Goal: Task Accomplishment & Management: Complete application form

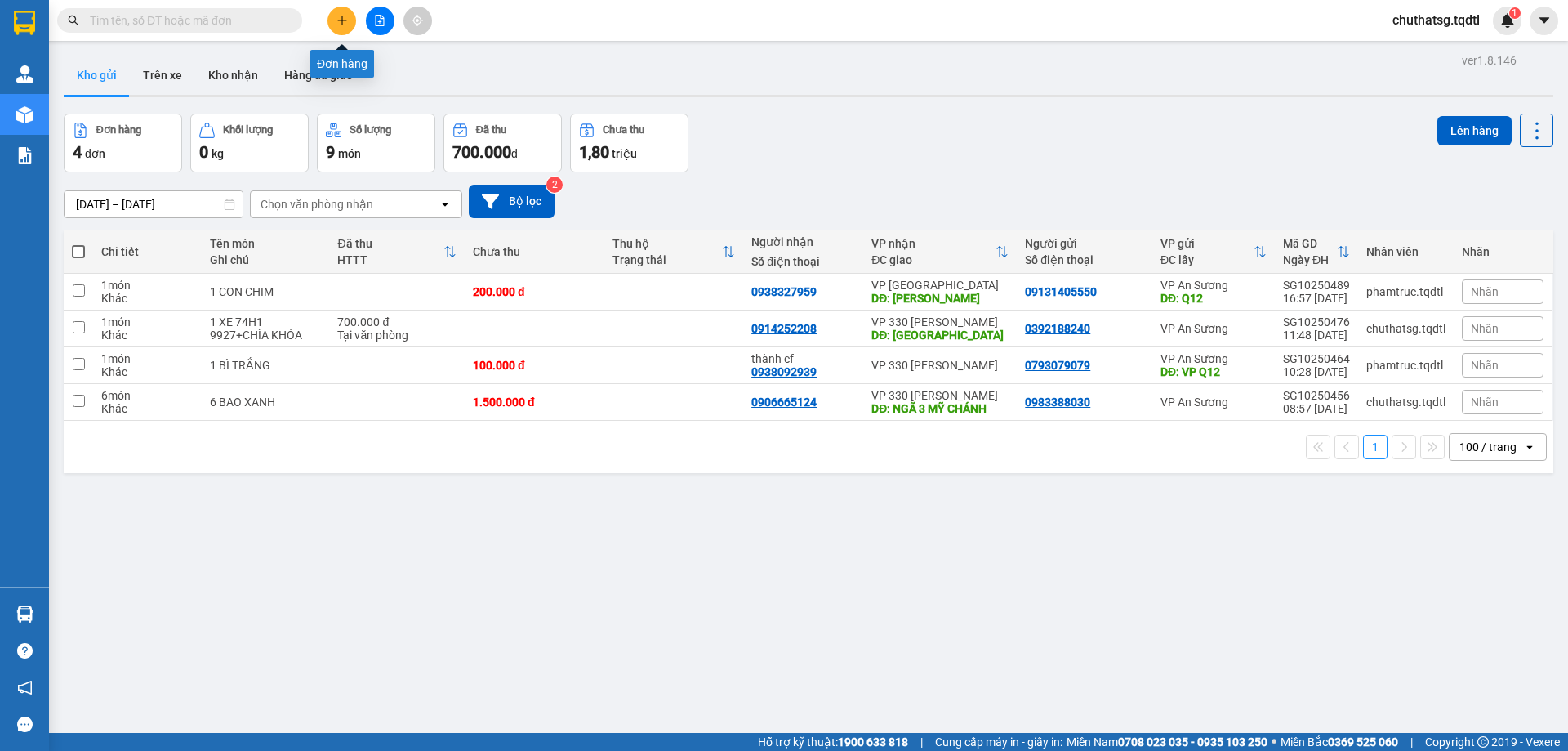
click at [334, 10] on button at bounding box center [341, 21] width 29 height 29
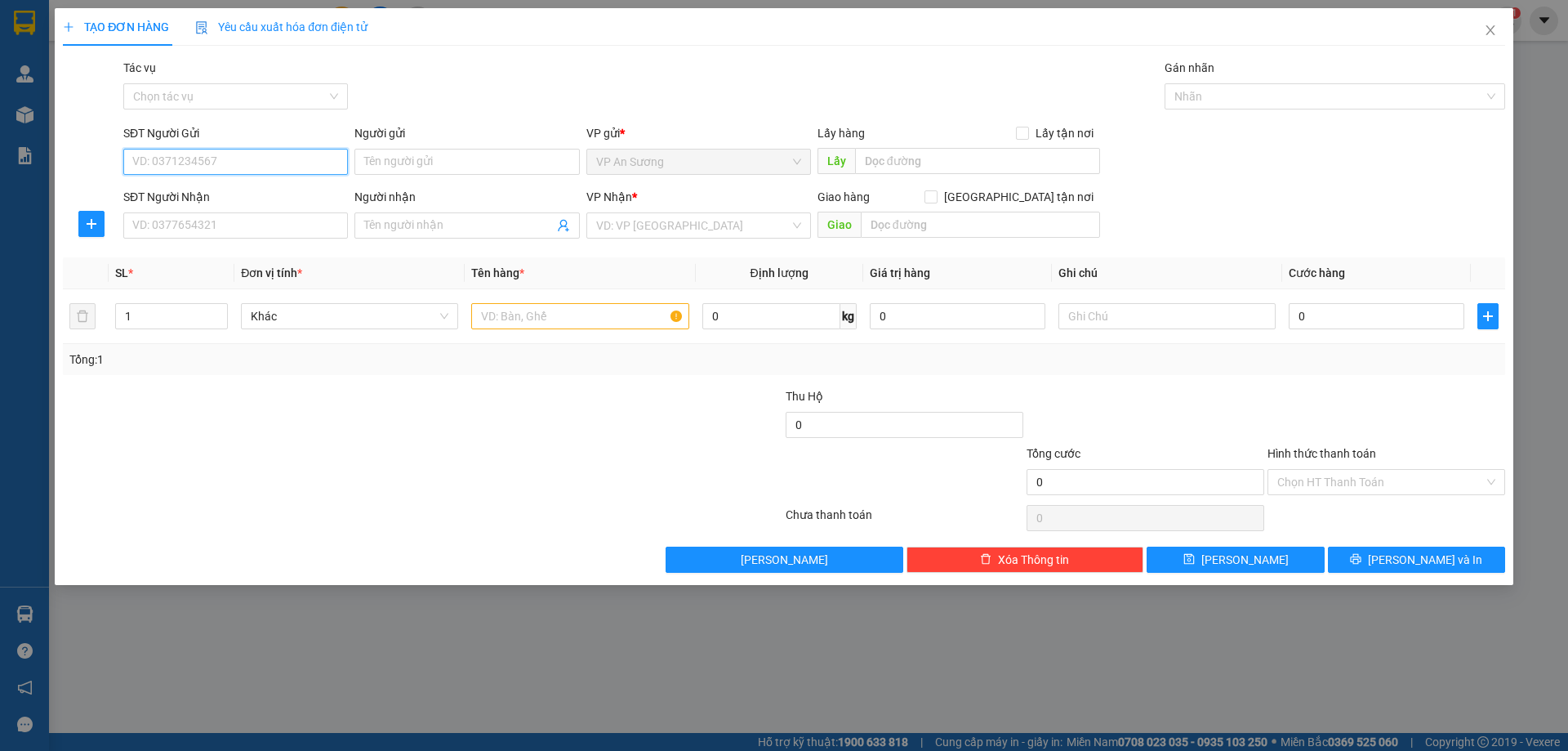
drag, startPoint x: 268, startPoint y: 161, endPoint x: 429, endPoint y: 111, distance: 168.6
click at [269, 161] on input "SĐT Người Gửi" at bounding box center [235, 161] width 224 height 27
type input "0909259281"
click at [314, 180] on div "0909259281 0909259281" at bounding box center [235, 194] width 224 height 32
click at [304, 169] on input "0909259281" at bounding box center [235, 161] width 224 height 27
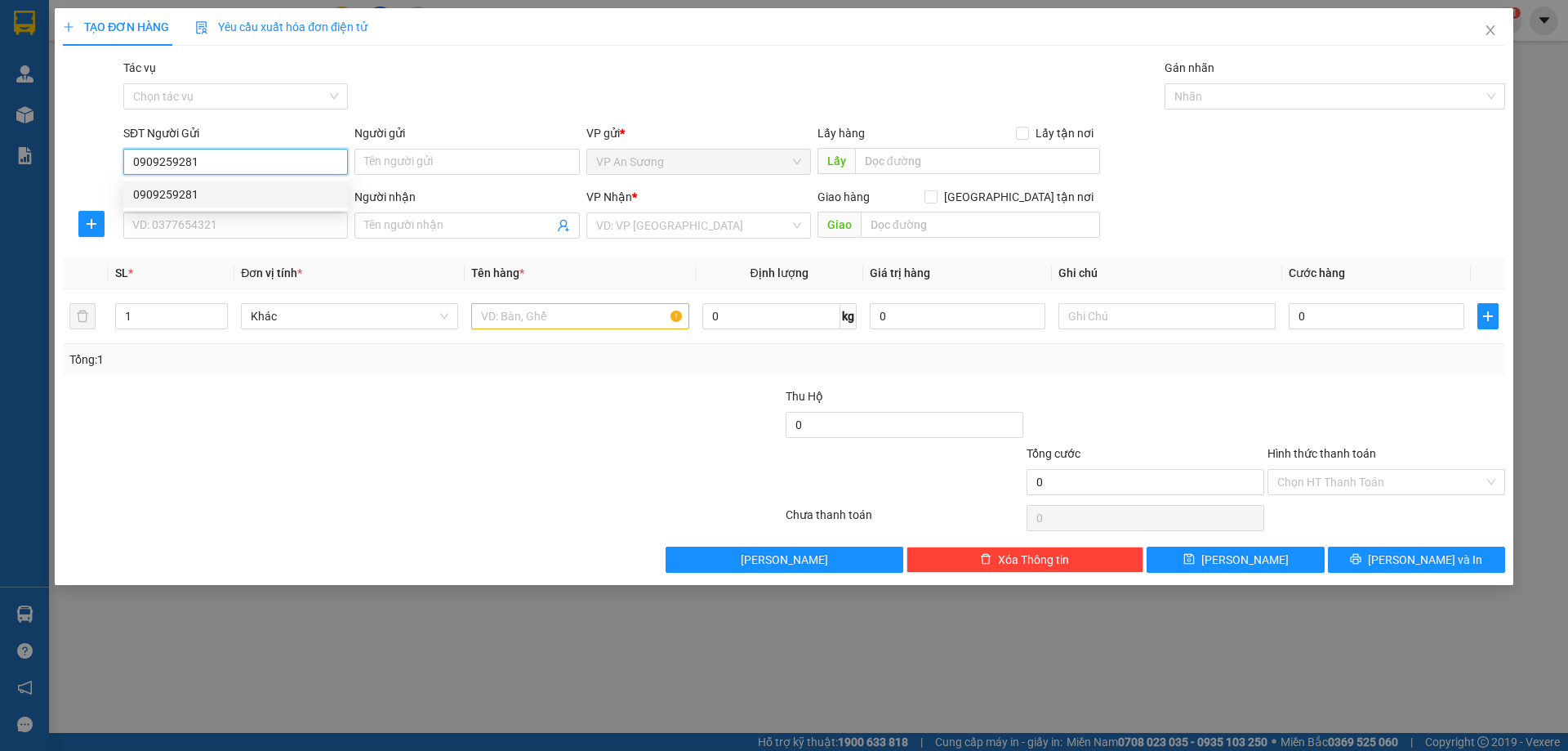
click at [205, 200] on div "0909259281" at bounding box center [235, 194] width 205 height 18
type input "0946667779"
type input "khánh"
type input "CỬA TÙNG"
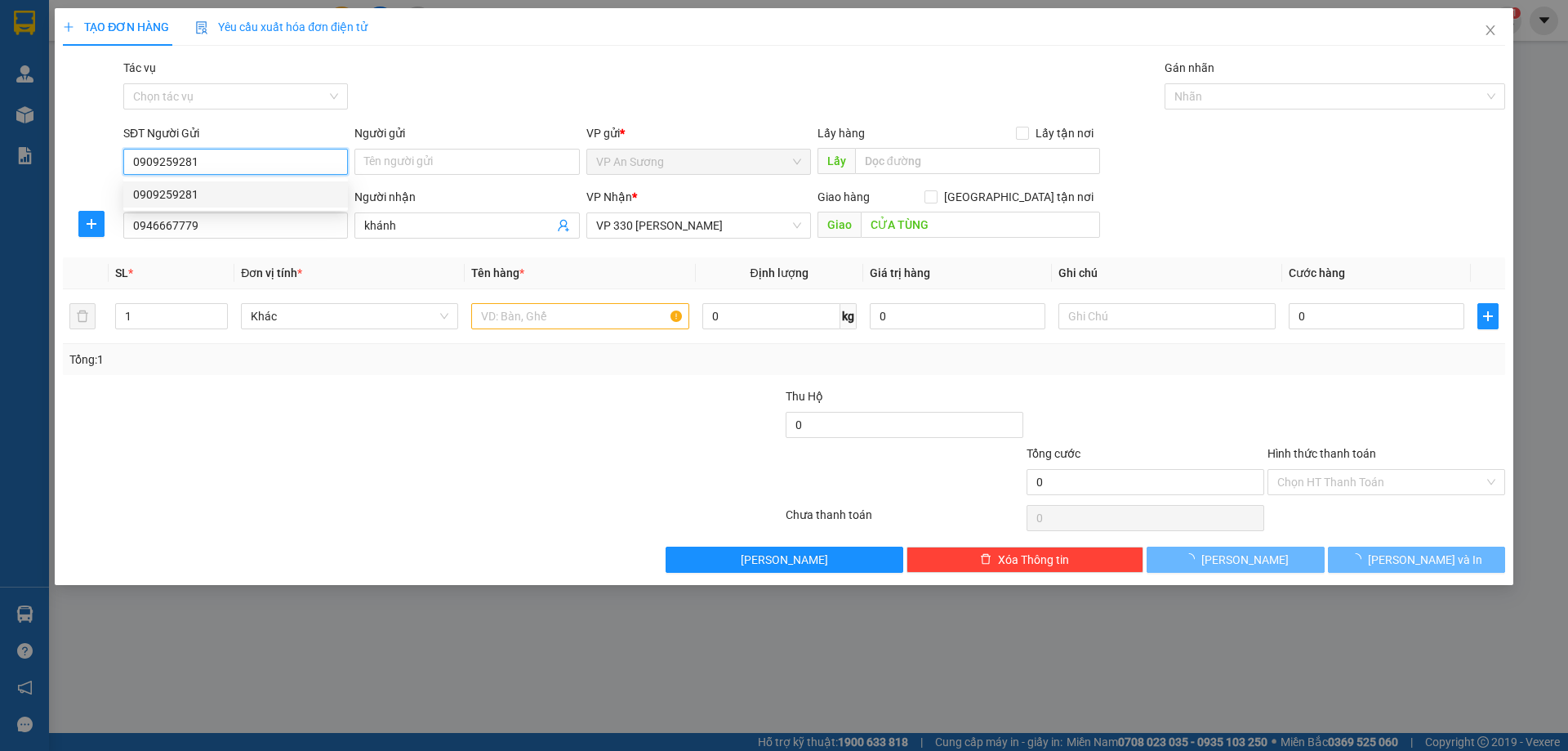
type input "100.000"
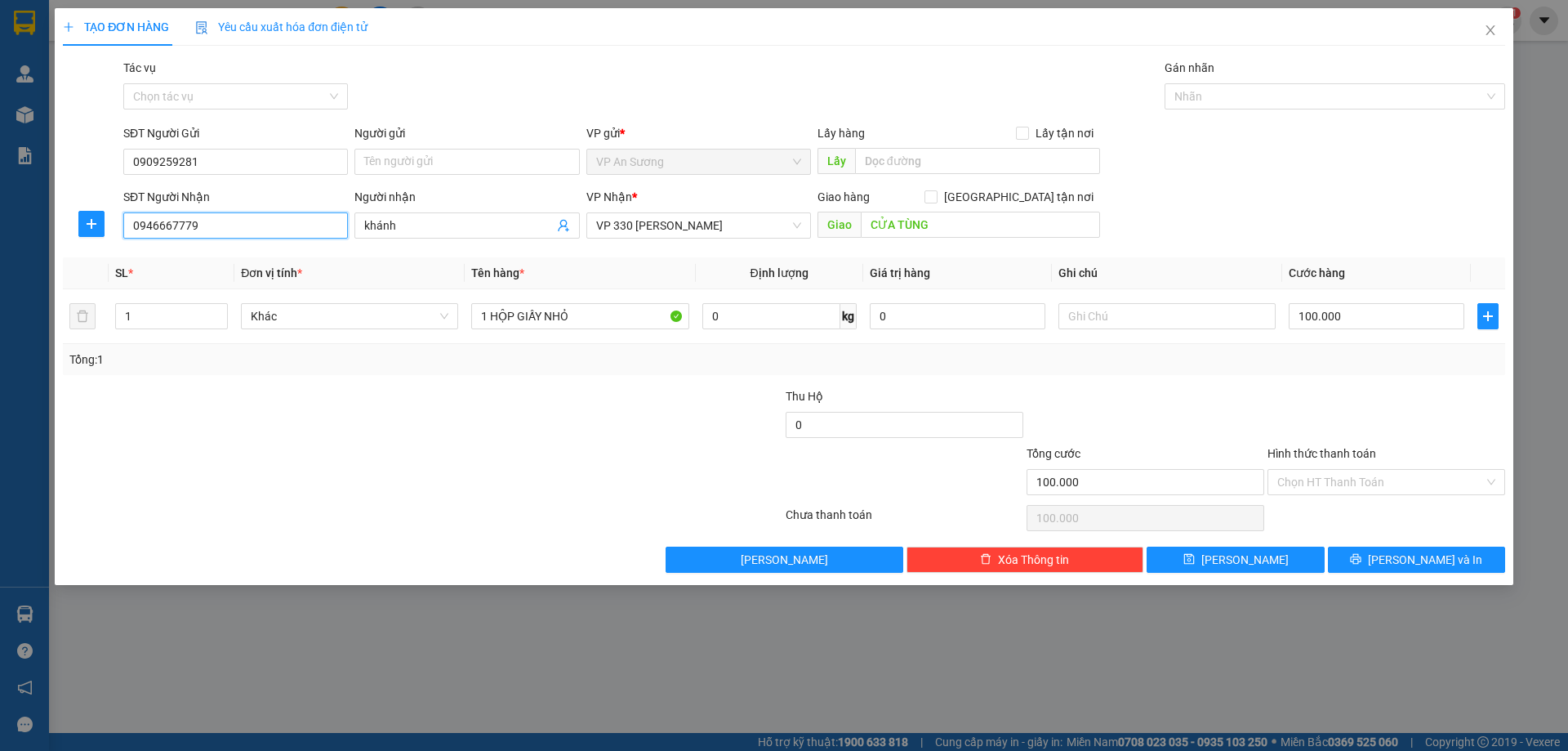
click at [295, 216] on input "0946667779" at bounding box center [235, 225] width 224 height 27
click at [289, 219] on input "0946667779" at bounding box center [235, 225] width 224 height 27
click at [285, 252] on div "0918904686" at bounding box center [235, 258] width 205 height 18
type input "0918904686"
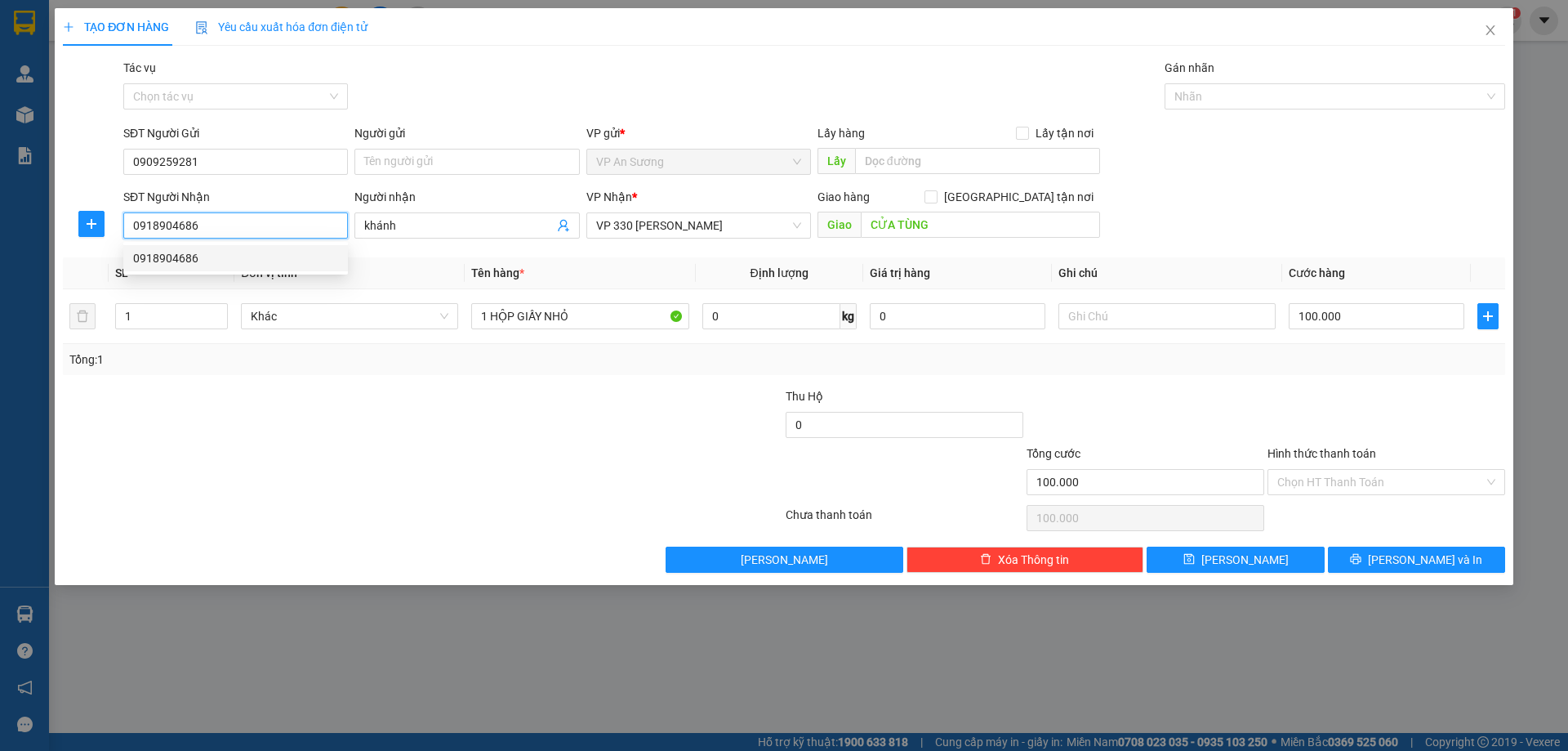
type input "VĨNH LINH"
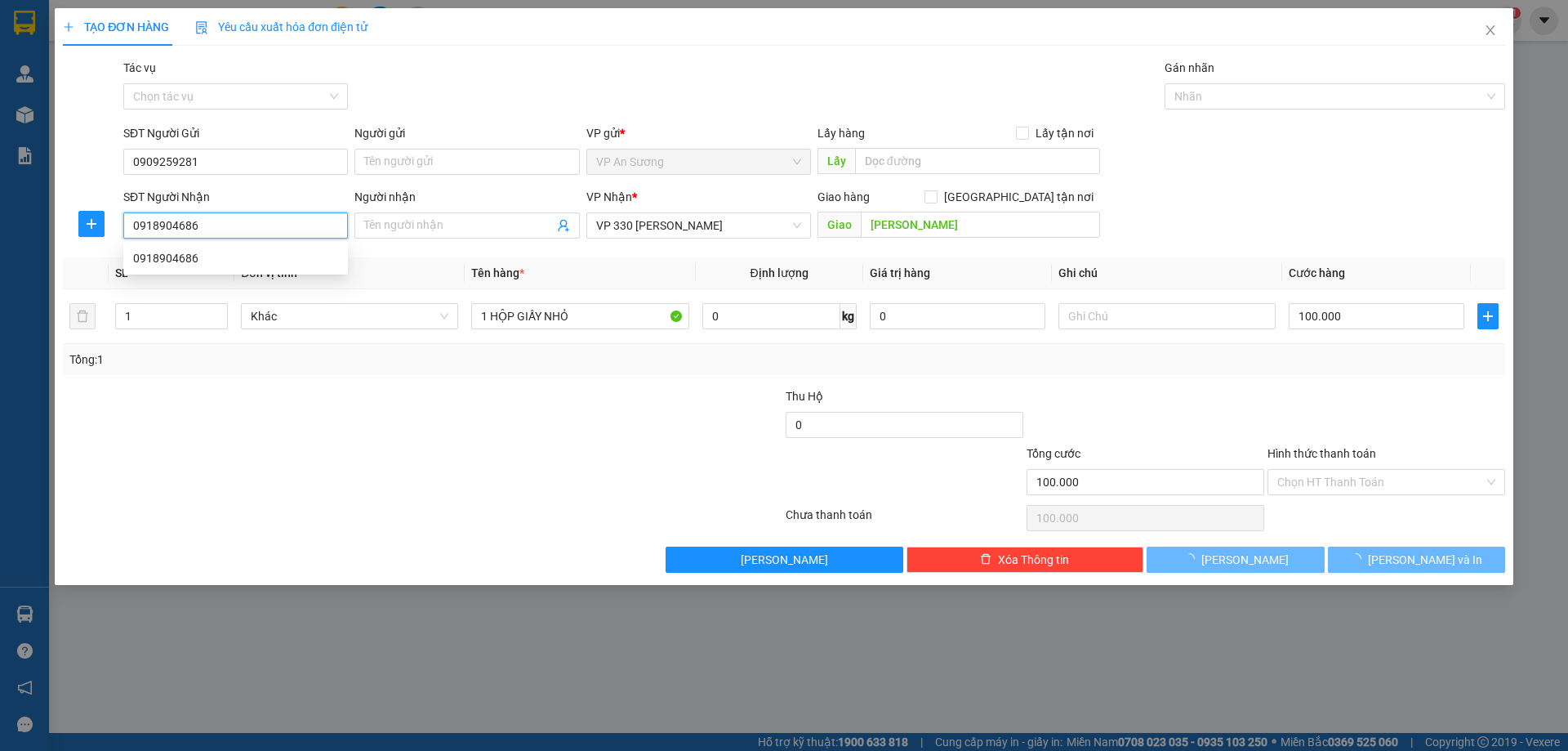
type input "200.000"
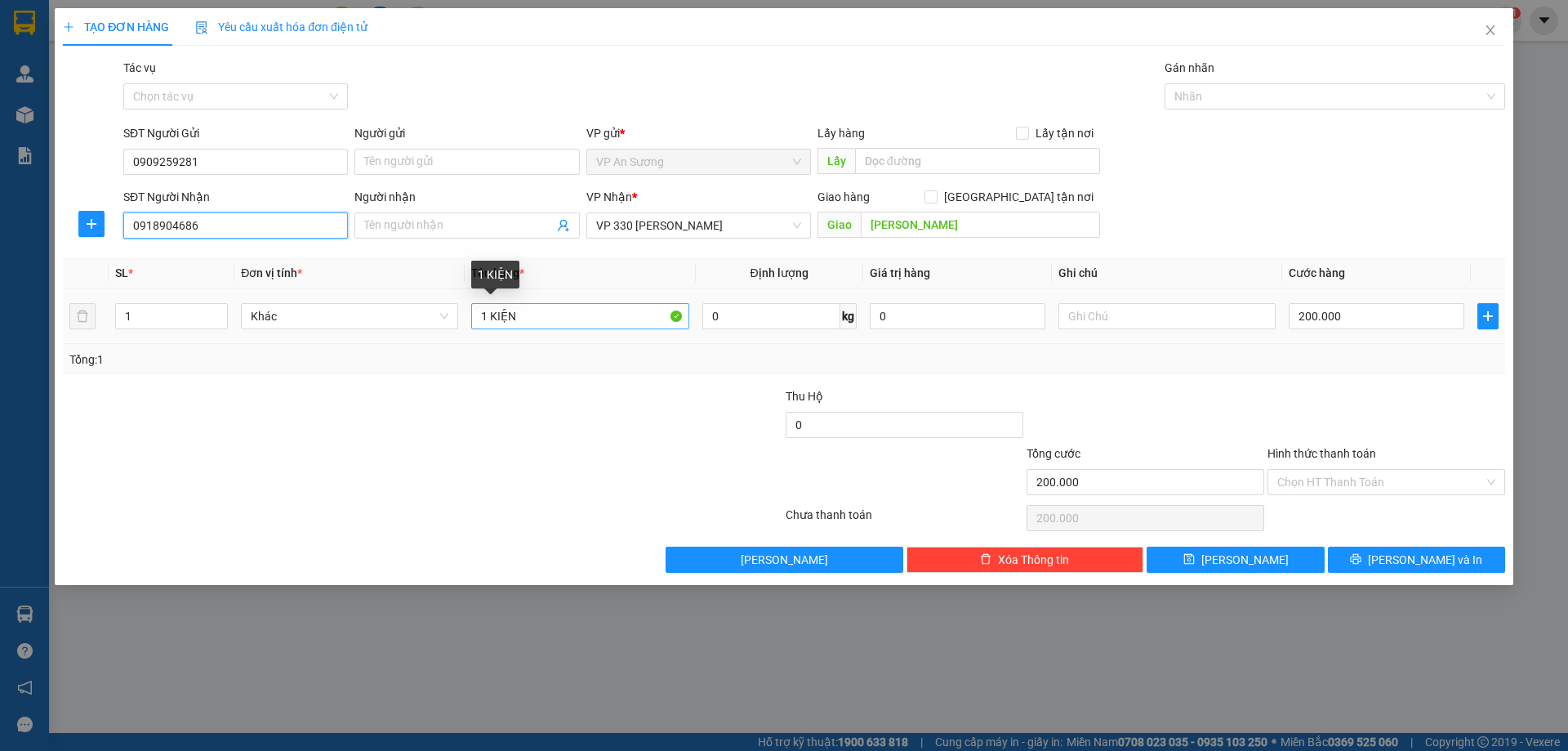
type input "0918904686"
click at [601, 313] on input "1 KIỆN" at bounding box center [579, 316] width 217 height 27
type input "1 KIỆN GIẤY NHỎ"
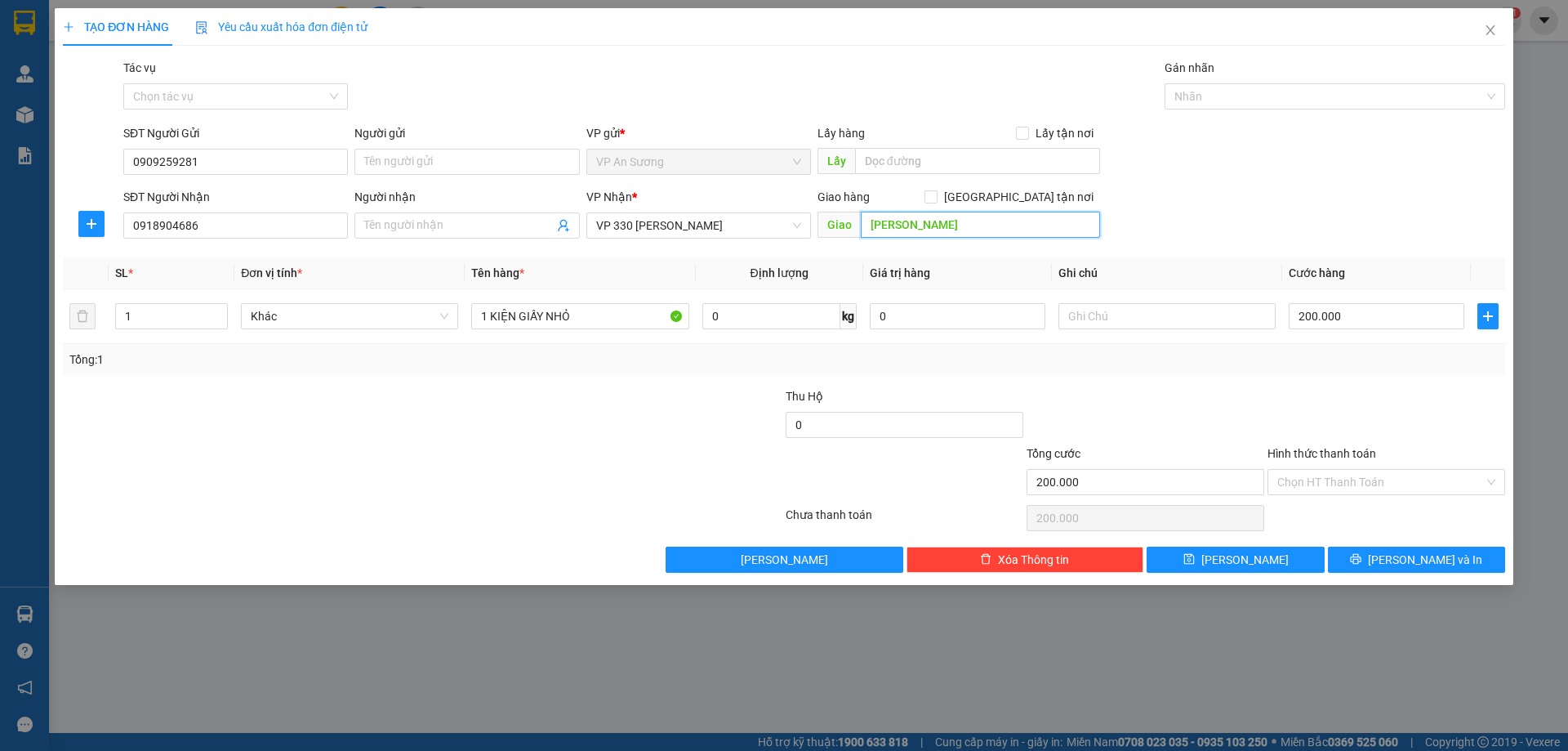
click at [931, 235] on input "VĨNH LINH" at bounding box center [980, 224] width 239 height 27
type input "V"
type input "CỬA TÙNG"
click at [1304, 181] on form "SĐT Người Gửi 0909259281 Người gửi Tên người gửi VP gửi * VP An Sương Lấy hàng …" at bounding box center [784, 184] width 1442 height 121
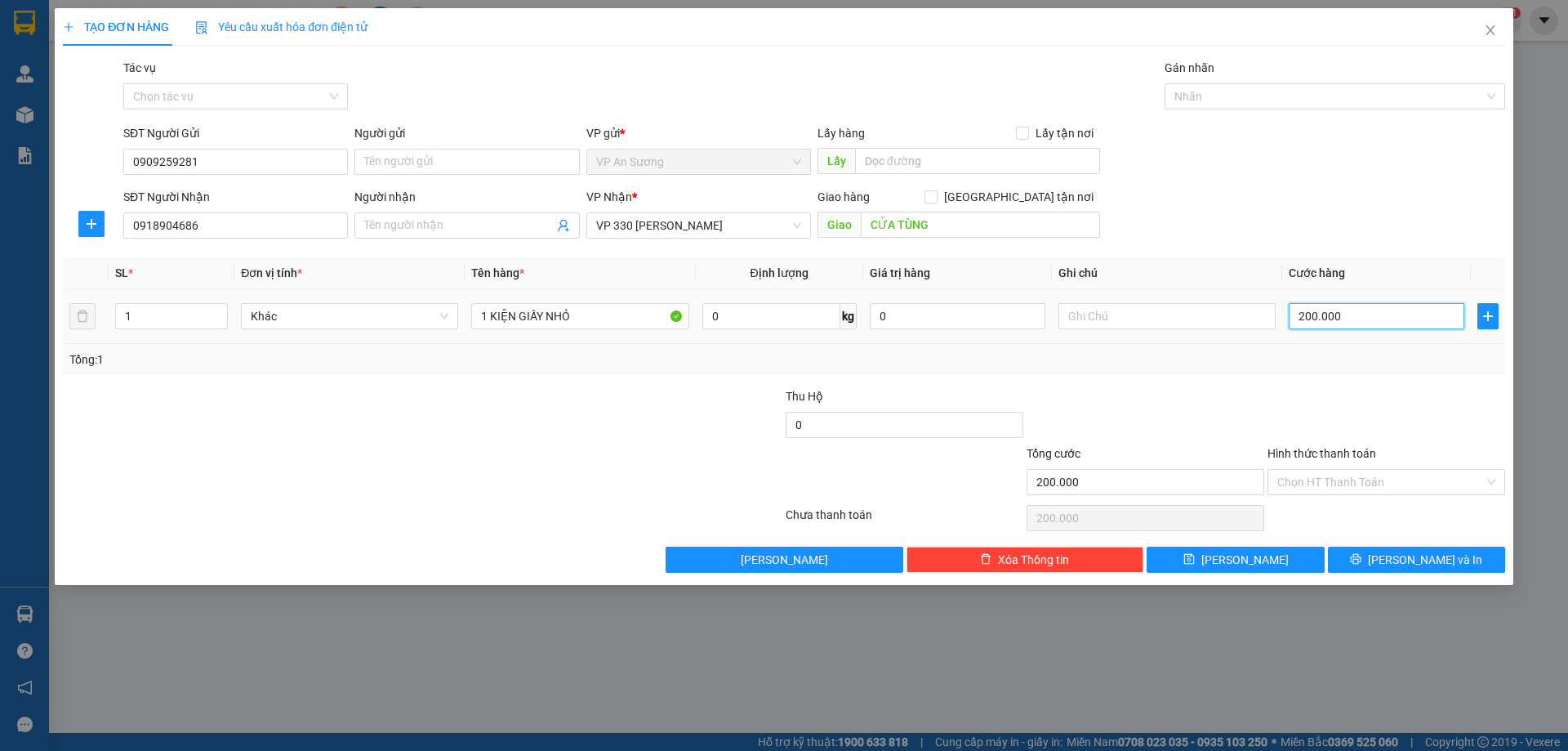
click at [1341, 304] on input "200.000" at bounding box center [1376, 316] width 175 height 27
type input "1"
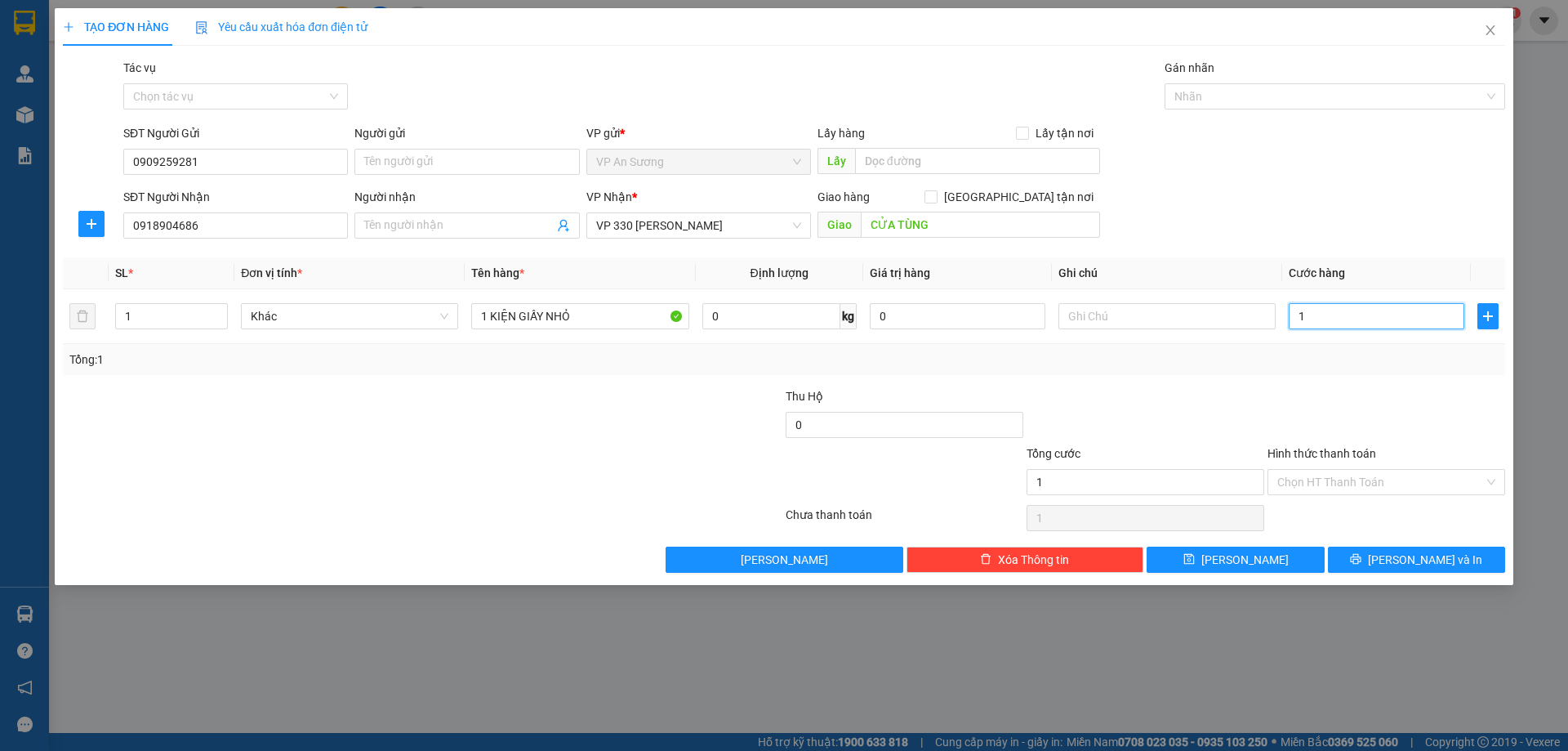
type input "10"
type input "100"
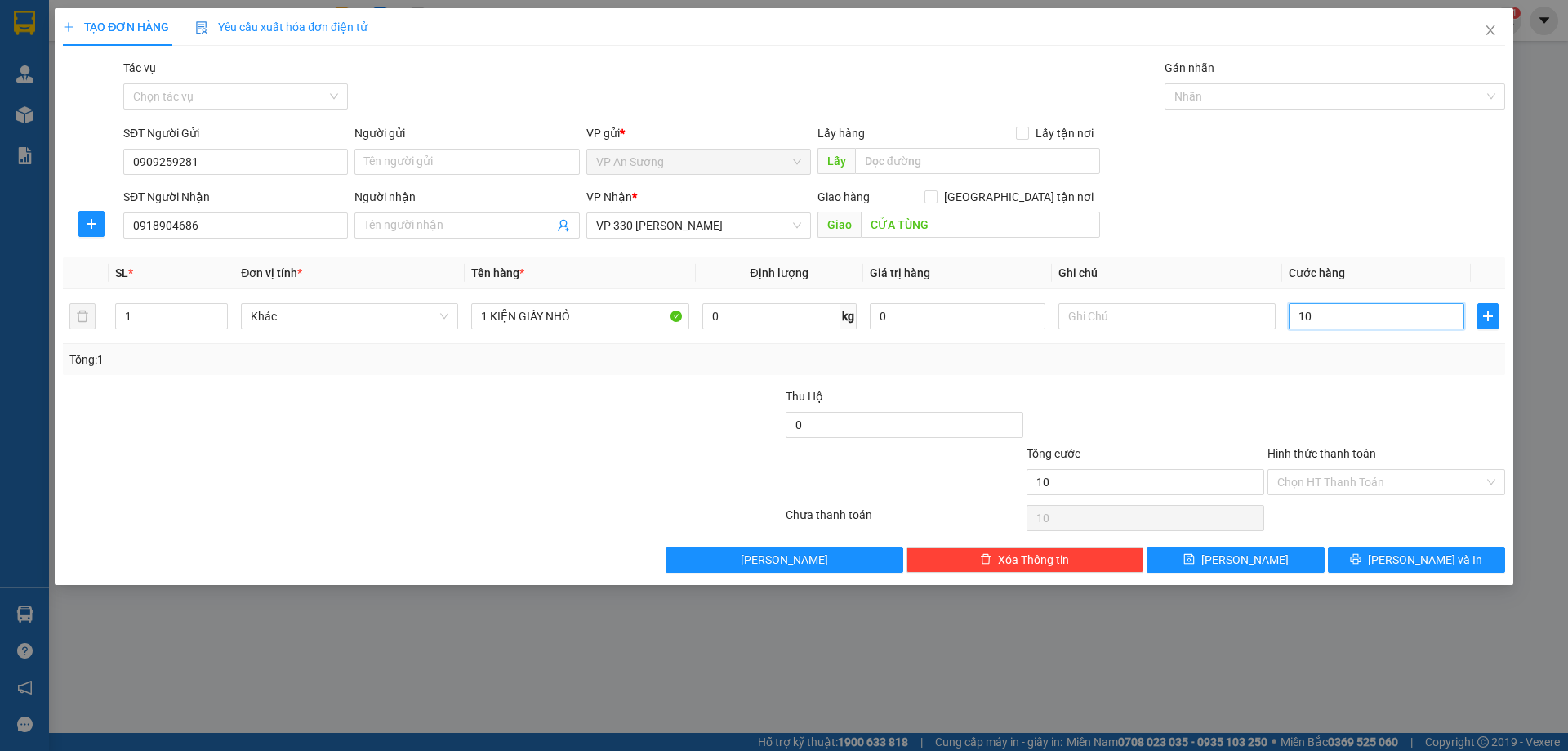
type input "100"
type input "1.000"
type input "10.000"
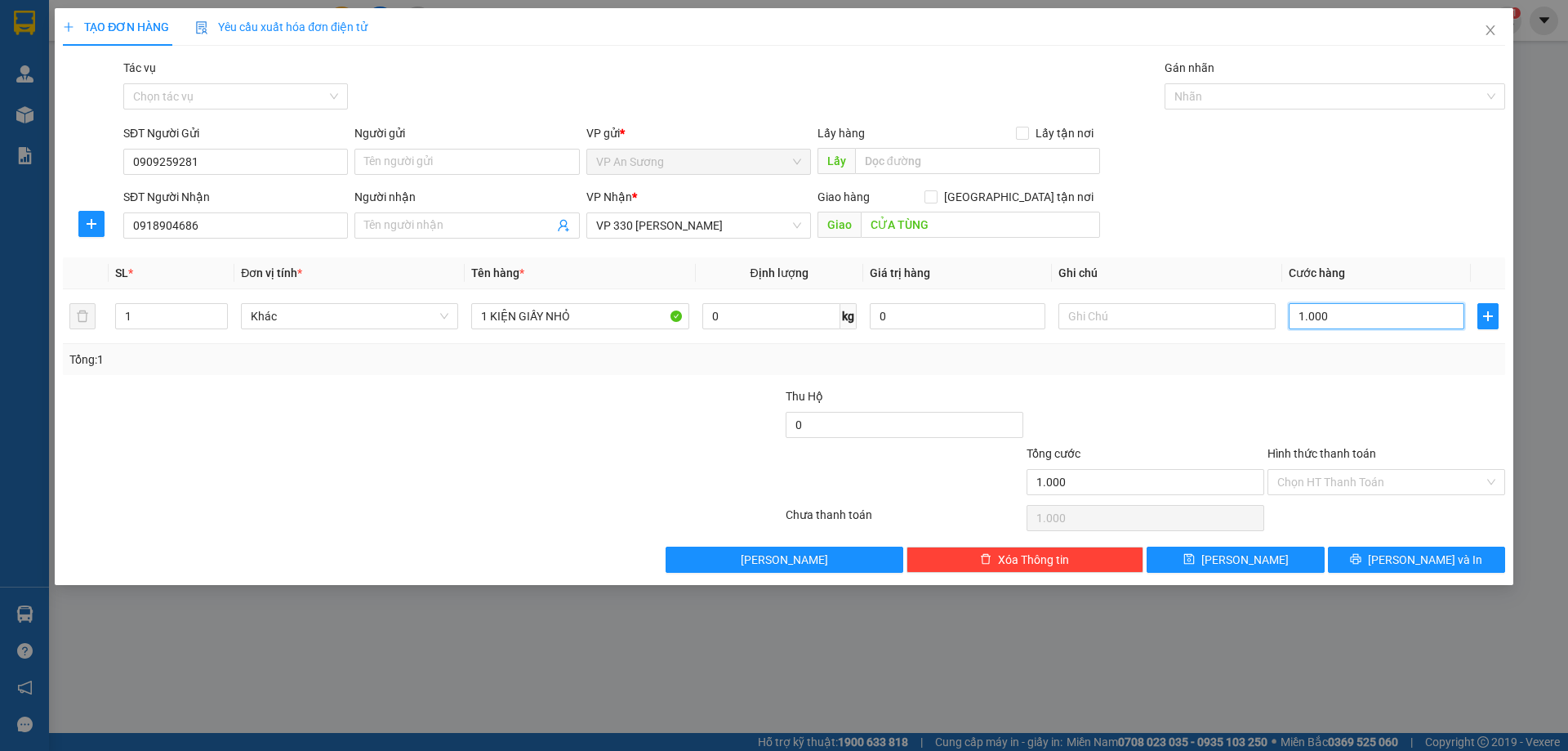
type input "10.000"
type input "100.000"
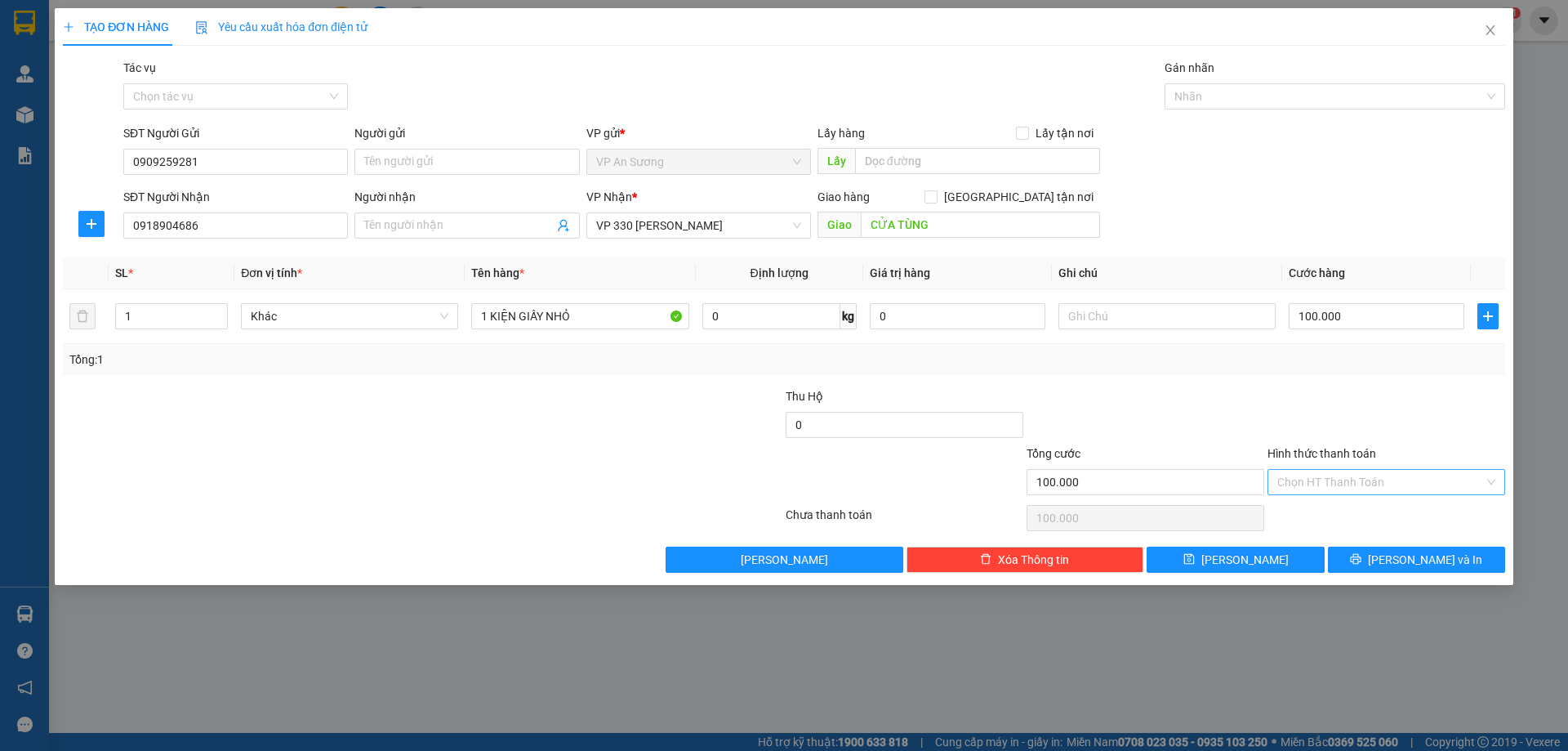
click at [1399, 478] on input "Hình thức thanh toán" at bounding box center [1380, 481] width 207 height 25
click at [1417, 408] on div at bounding box center [1386, 415] width 241 height 57
drag, startPoint x: 1393, startPoint y: 553, endPoint x: 1399, endPoint y: 540, distance: 14.3
click at [1361, 553] on icon "printer" at bounding box center [1356, 559] width 12 height 12
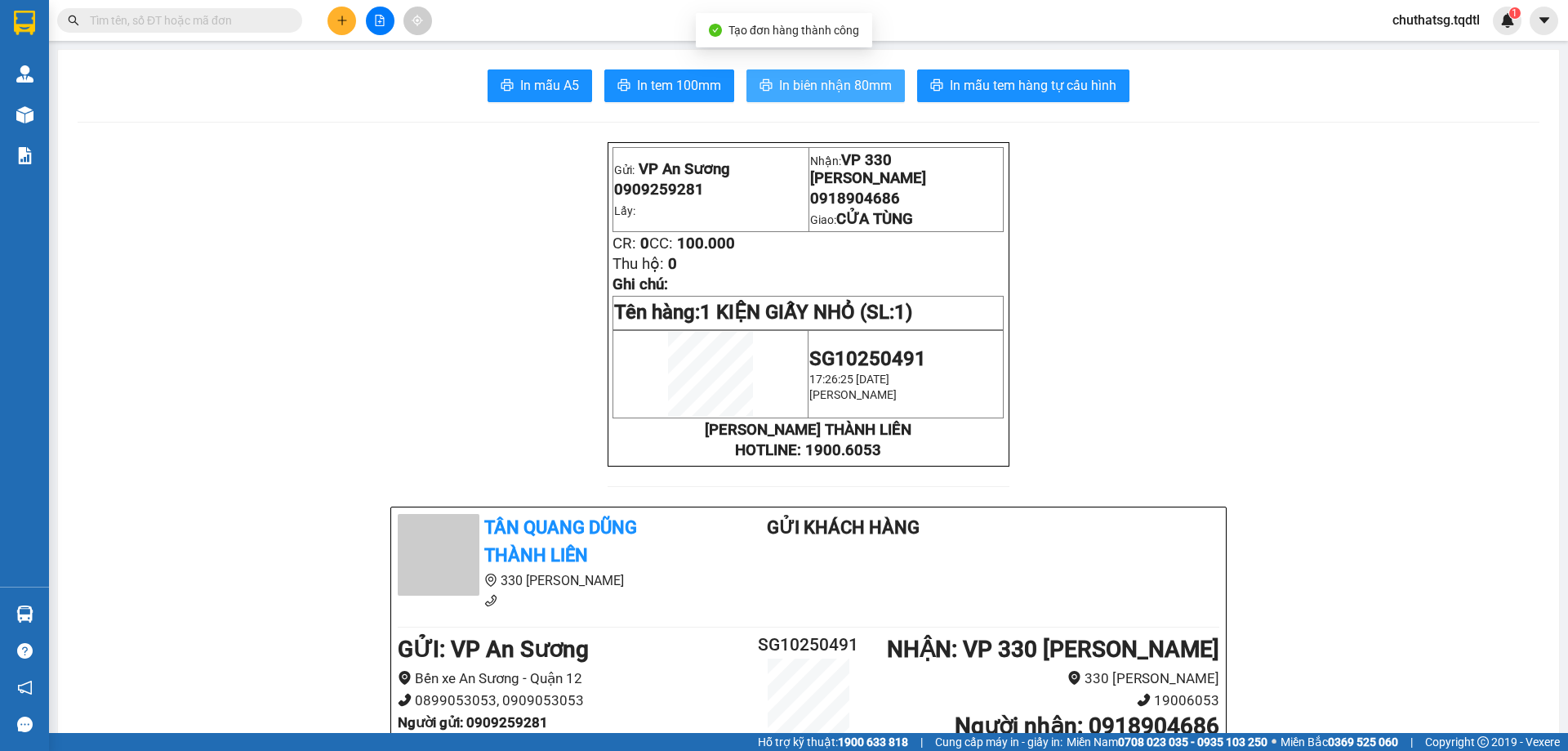
click at [802, 84] on span "In biên nhận 80mm" at bounding box center [835, 85] width 113 height 21
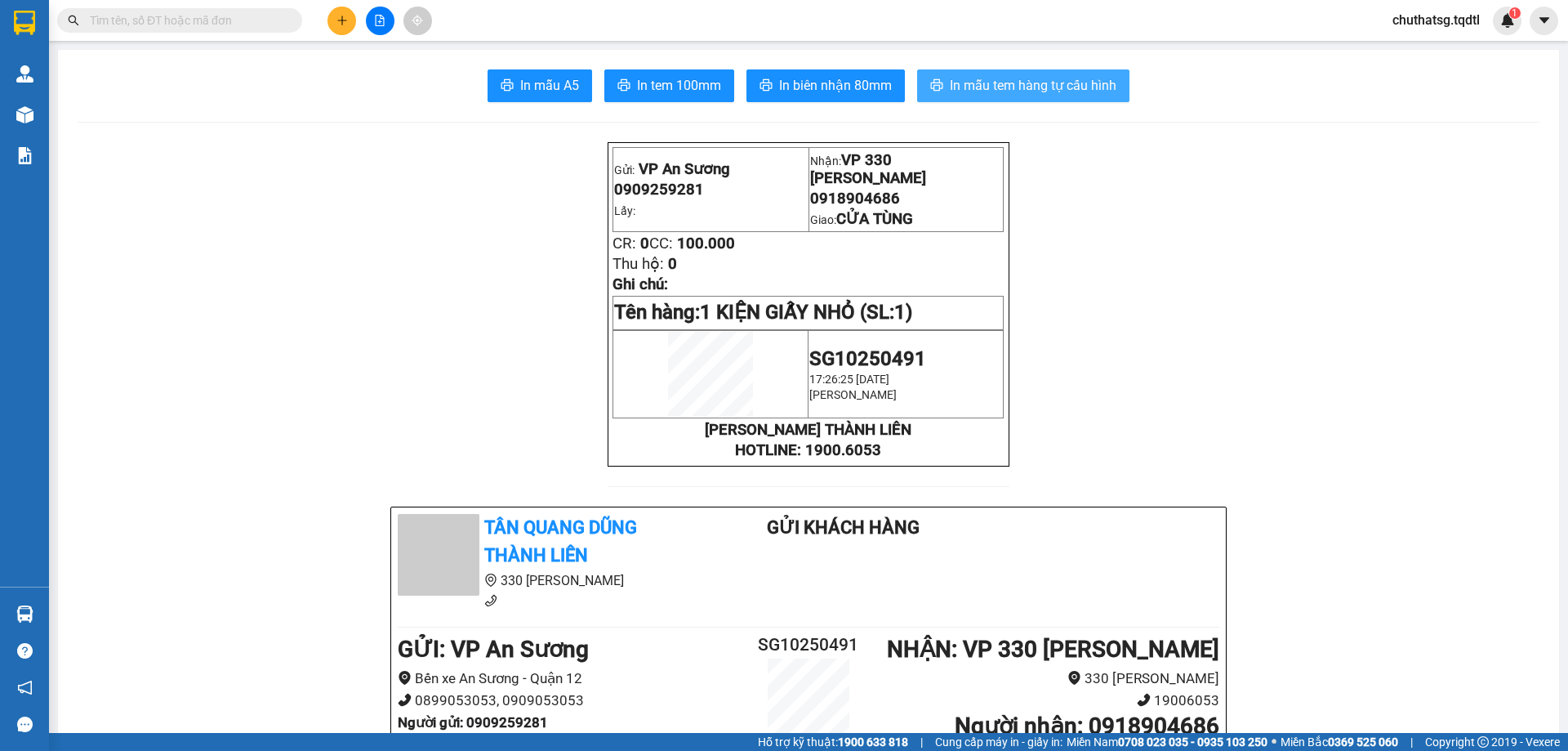
click at [990, 78] on span "In mẫu tem hàng tự cấu hình" at bounding box center [1032, 85] width 166 height 21
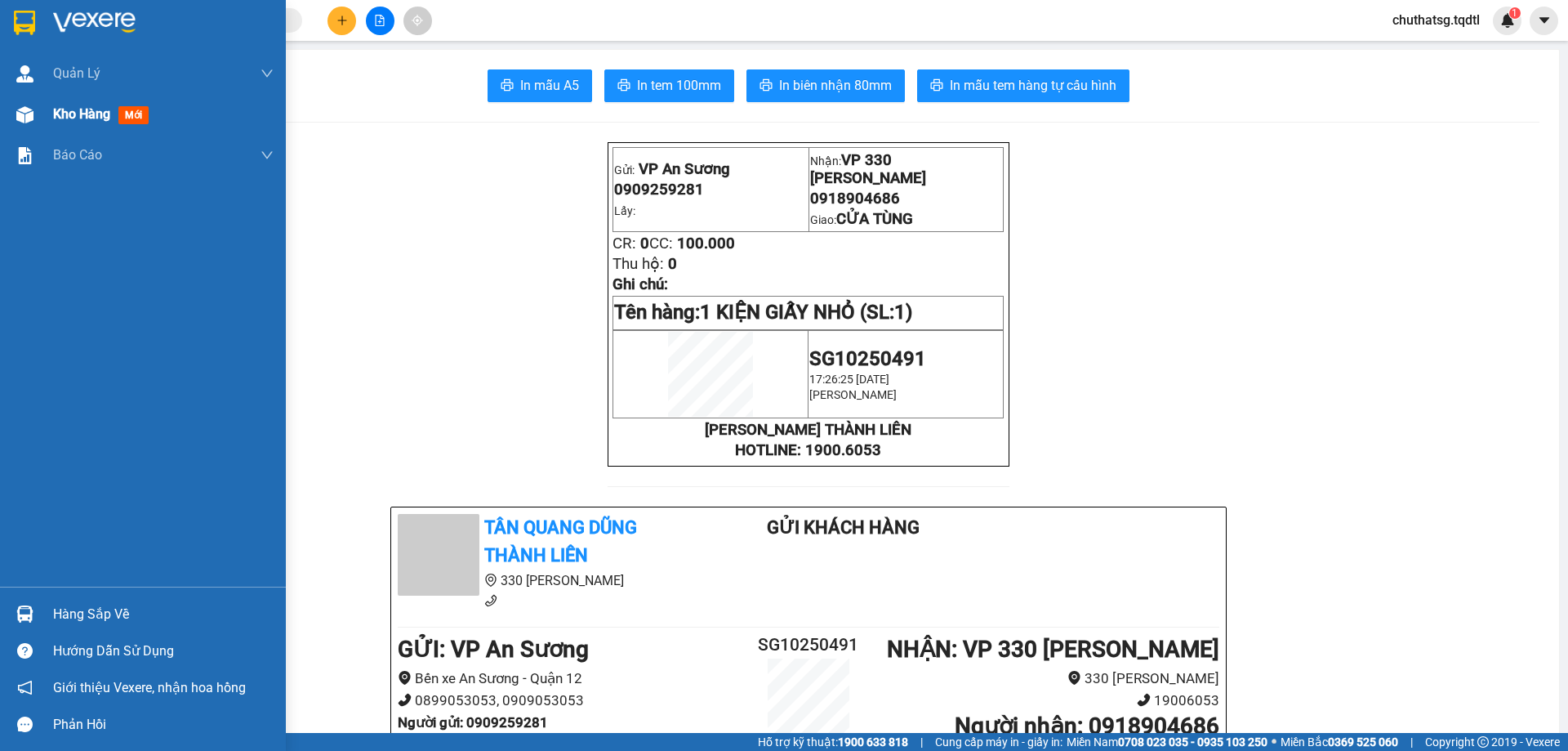
click at [73, 124] on div "Kho hàng mới" at bounding box center [104, 113] width 102 height 21
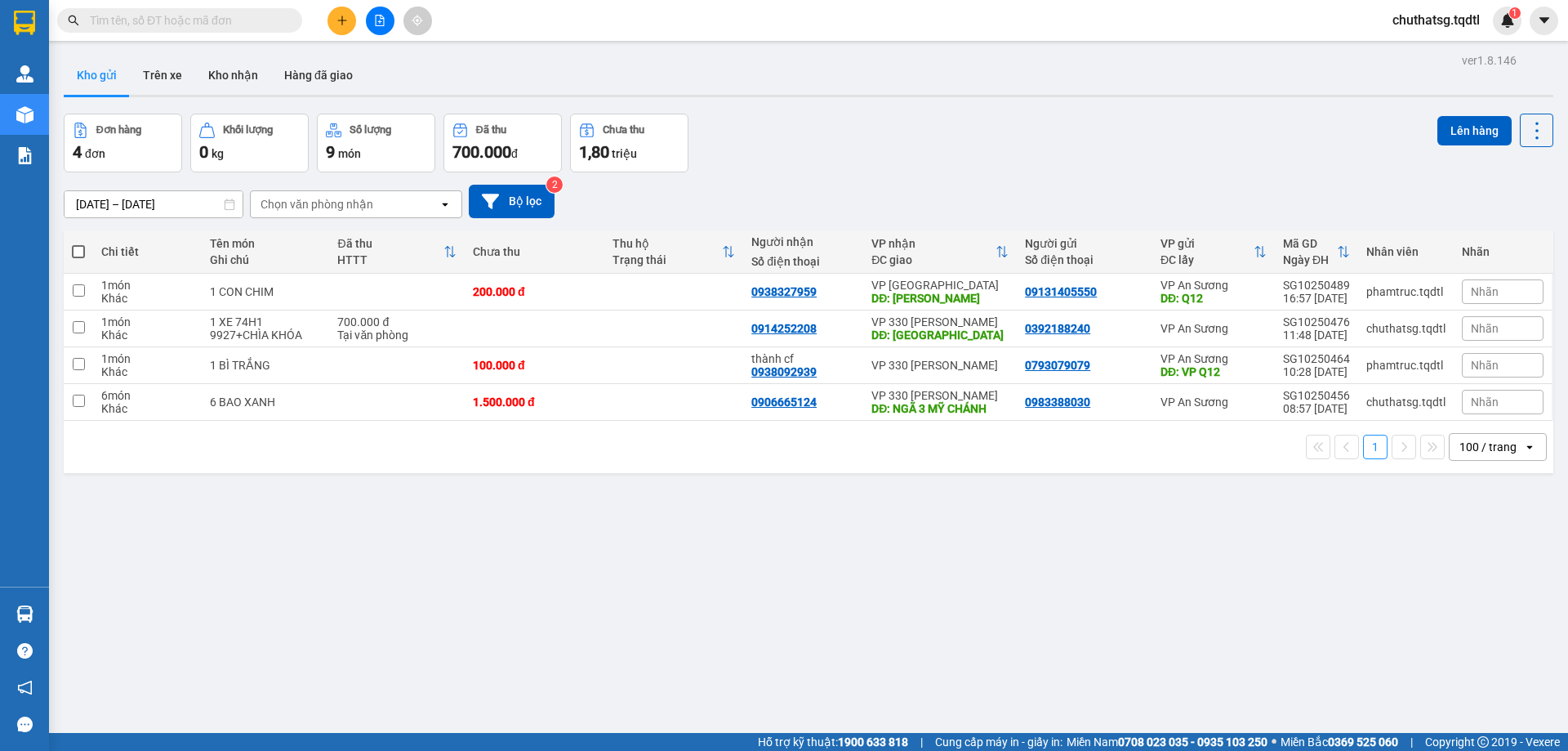
click at [338, 22] on icon "plus" at bounding box center [342, 21] width 12 height 12
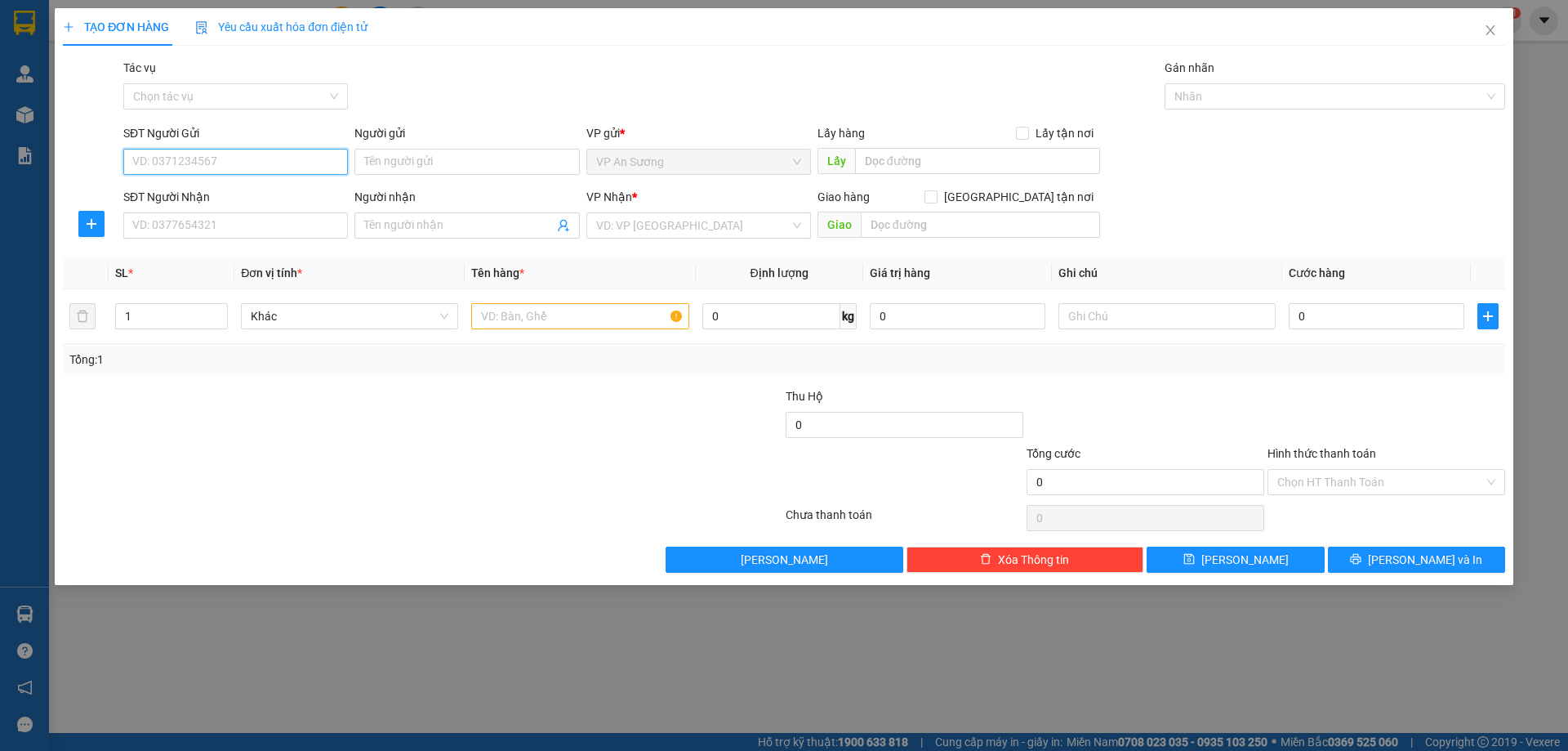
click at [207, 153] on input "SĐT Người Gửi" at bounding box center [235, 161] width 224 height 27
click at [164, 165] on input "SĐT Người Gửi" at bounding box center [235, 161] width 224 height 27
click at [241, 152] on input "SĐT Người Gửi" at bounding box center [235, 161] width 224 height 27
type input "0"
type input "0903197084"
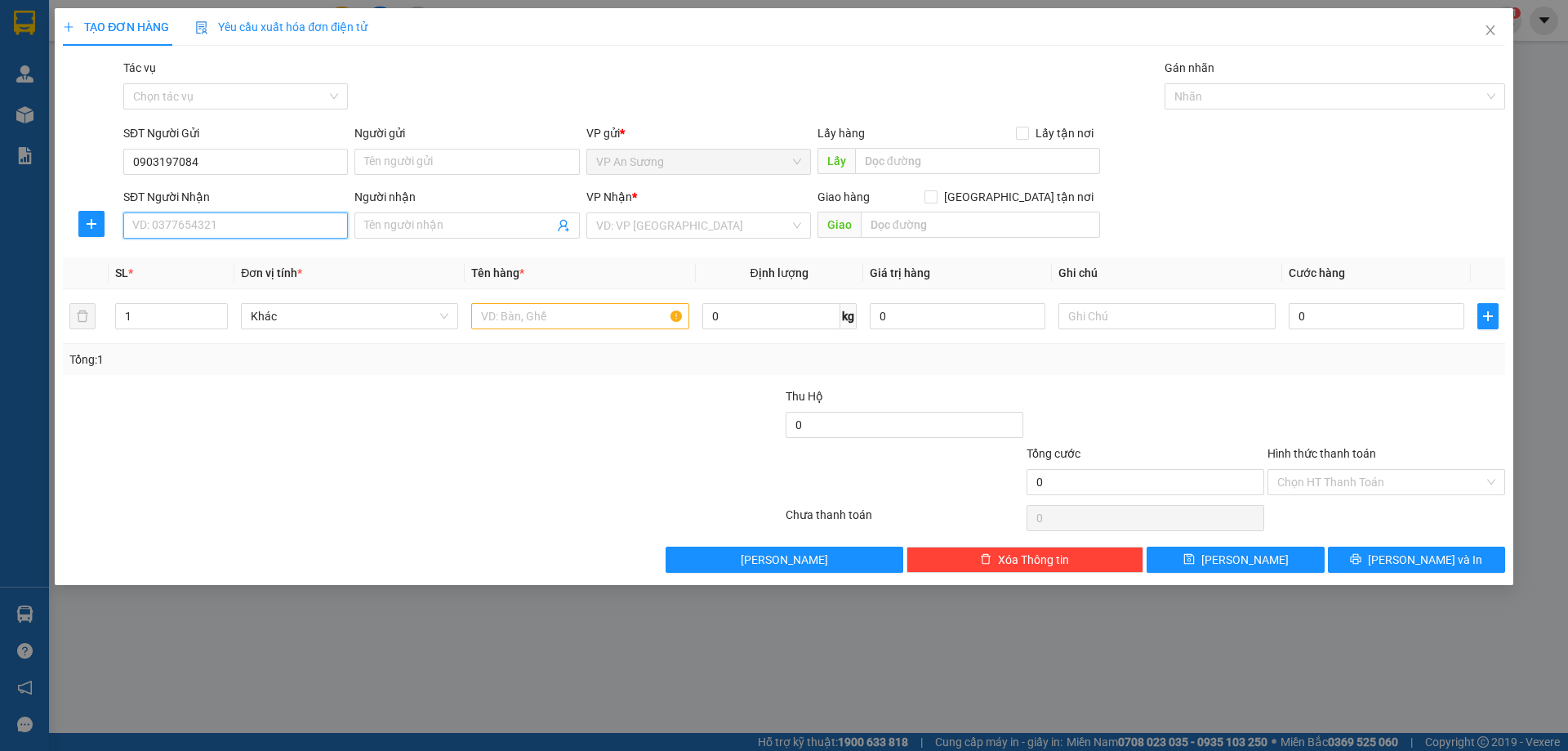
click at [281, 234] on input "SĐT Người Nhận" at bounding box center [235, 225] width 224 height 27
click at [257, 252] on div "0965310512" at bounding box center [235, 258] width 205 height 18
type input "0965310512"
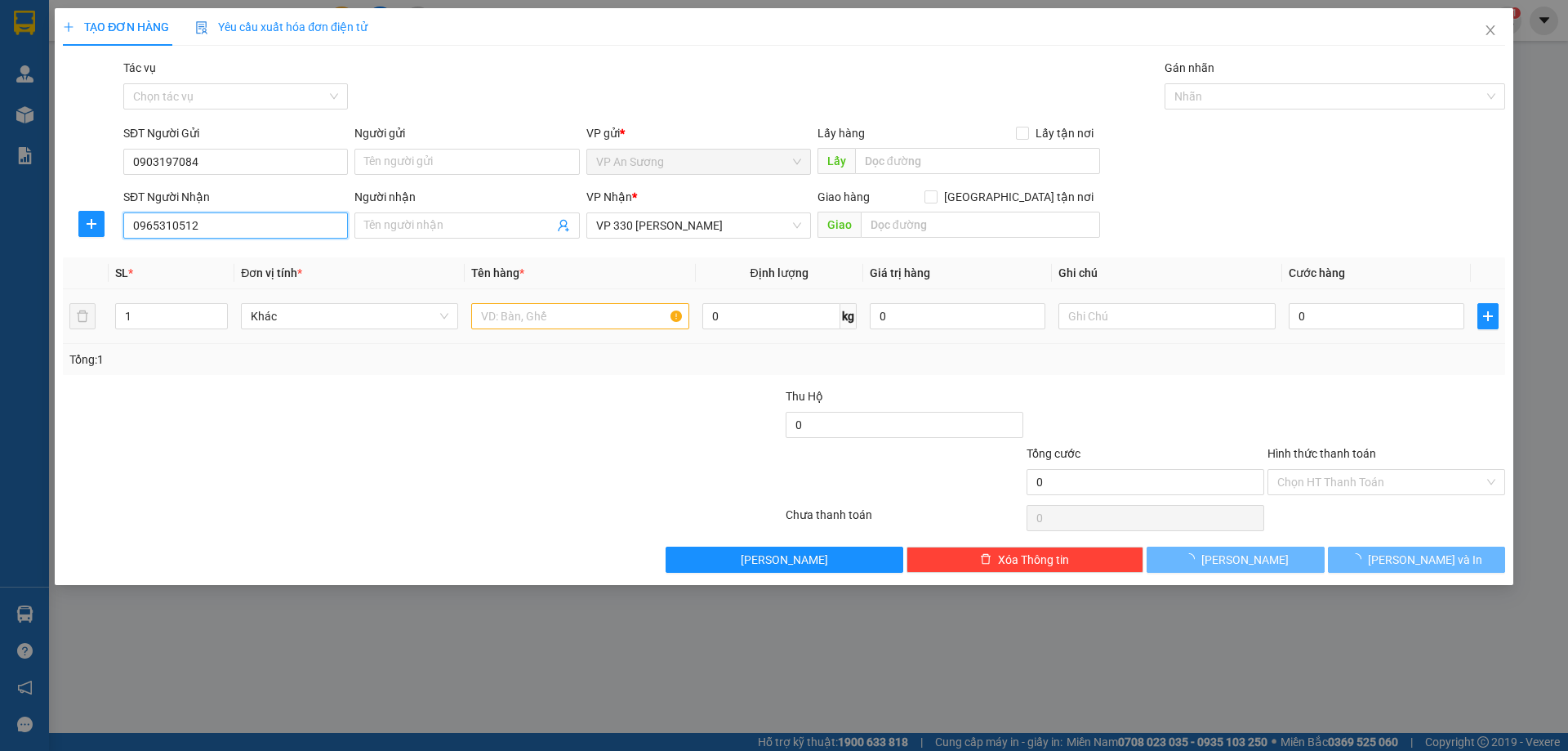
type input "100.000"
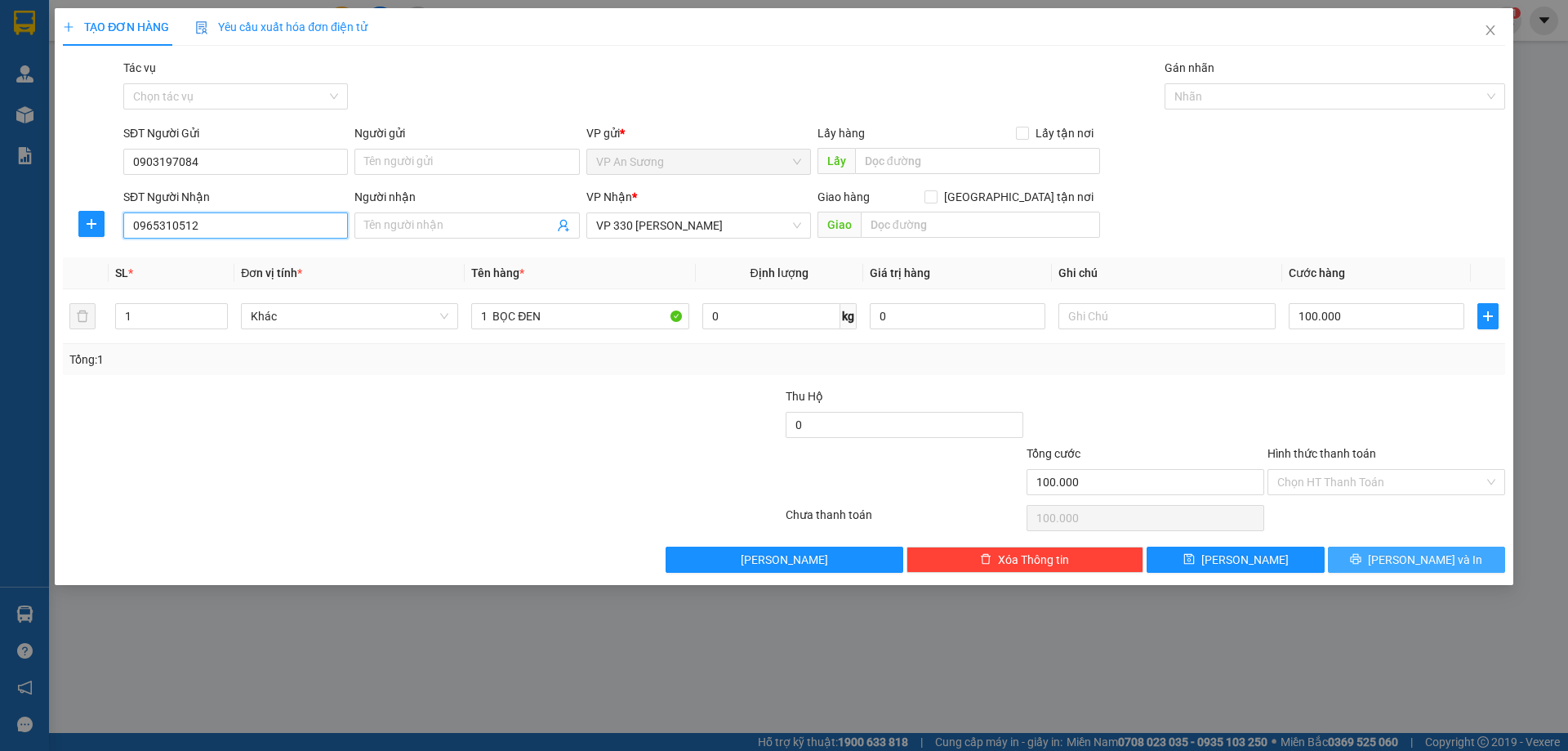
type input "0965310512"
click at [1361, 559] on icon "printer" at bounding box center [1356, 559] width 12 height 12
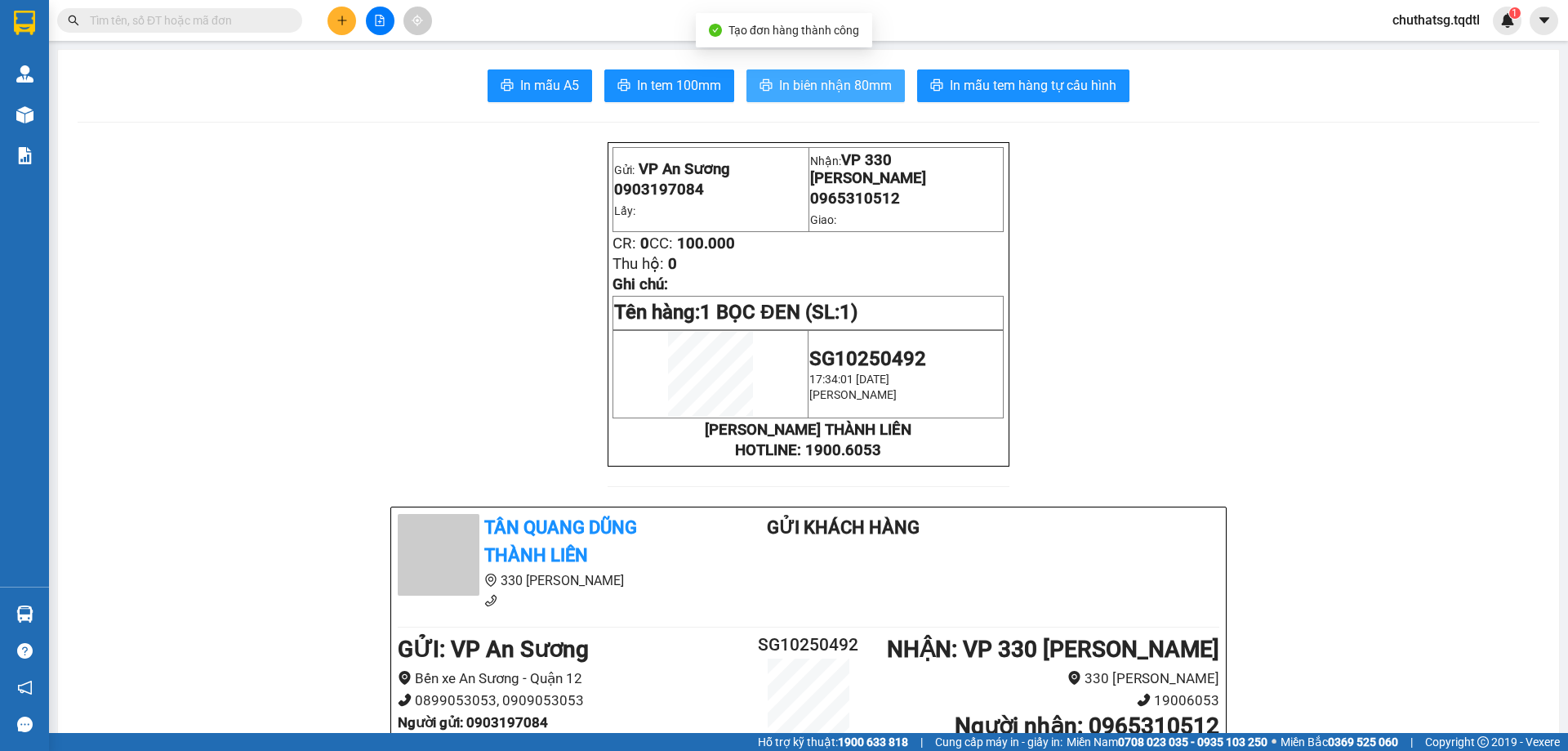
click at [819, 80] on span "In biên nhận 80mm" at bounding box center [835, 85] width 113 height 21
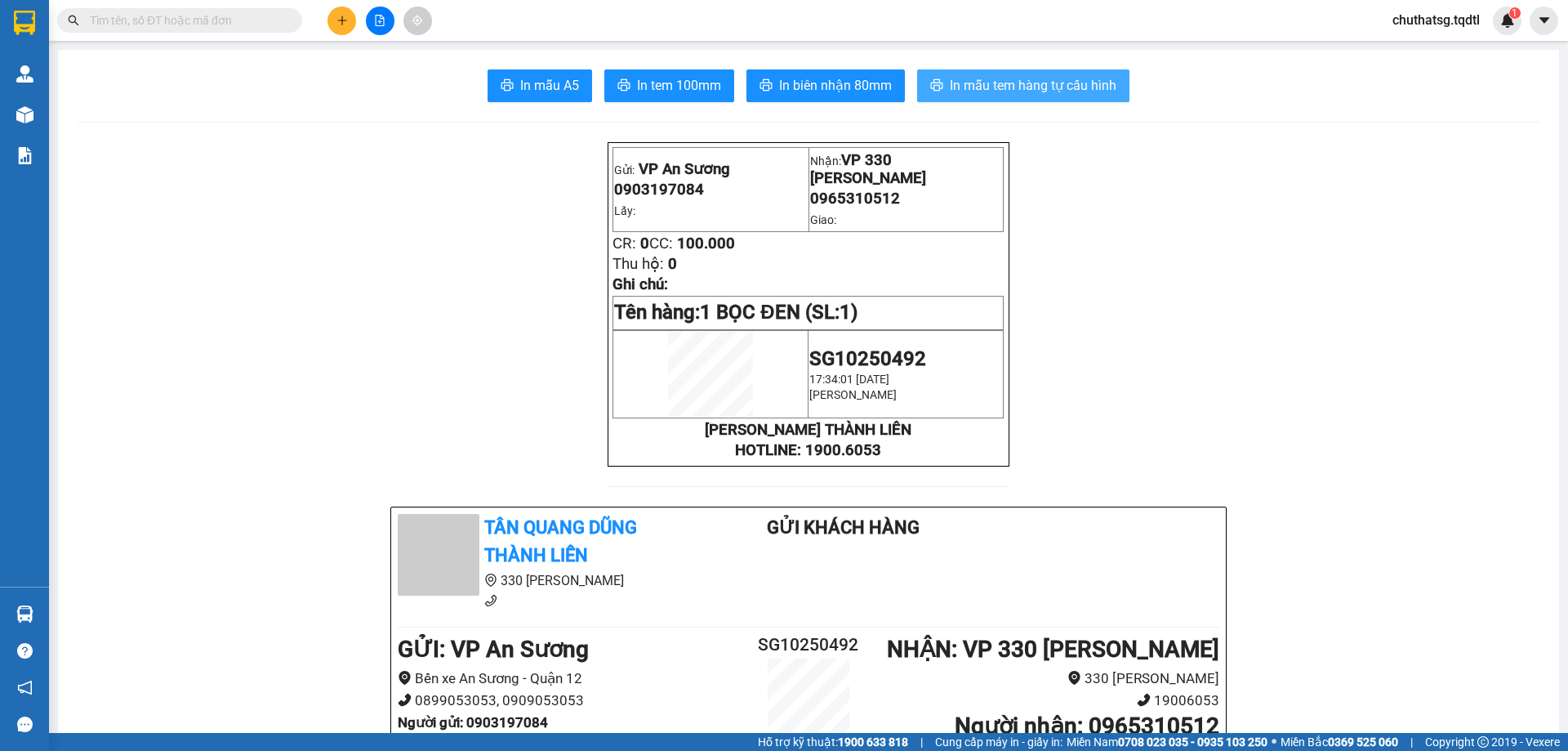
click at [1050, 91] on span "In mẫu tem hàng tự cấu hình" at bounding box center [1032, 85] width 166 height 21
click at [341, 13] on button at bounding box center [341, 21] width 29 height 29
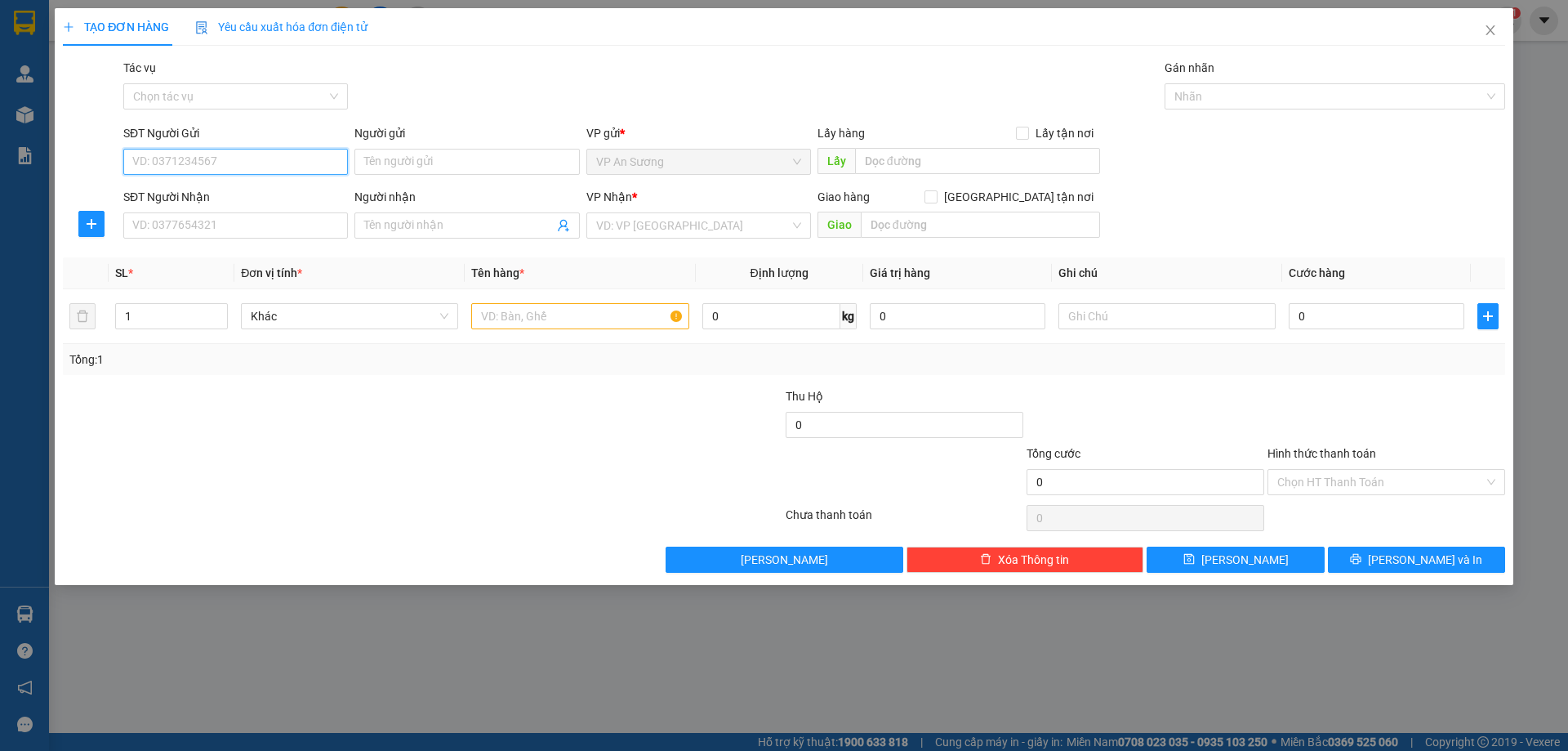
drag, startPoint x: 252, startPoint y: 170, endPoint x: 270, endPoint y: 156, distance: 22.8
click at [257, 167] on input "SĐT Người Gửi" at bounding box center [235, 161] width 224 height 27
type input "0774175780"
click at [190, 232] on input "SĐT Người Nhận" at bounding box center [235, 225] width 224 height 27
type input "9"
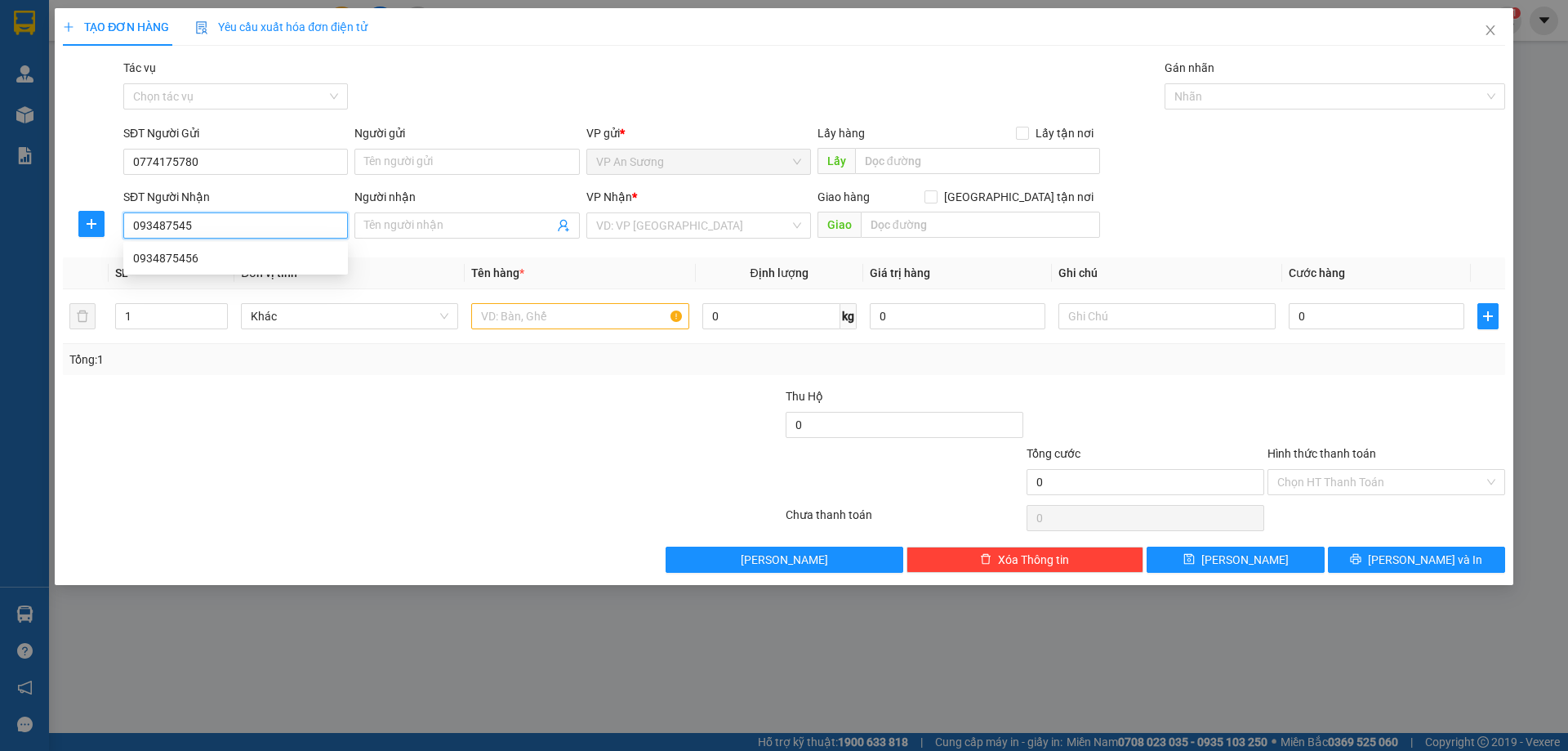
type input "0934875456"
click at [214, 263] on div "0934875456" at bounding box center [235, 258] width 205 height 18
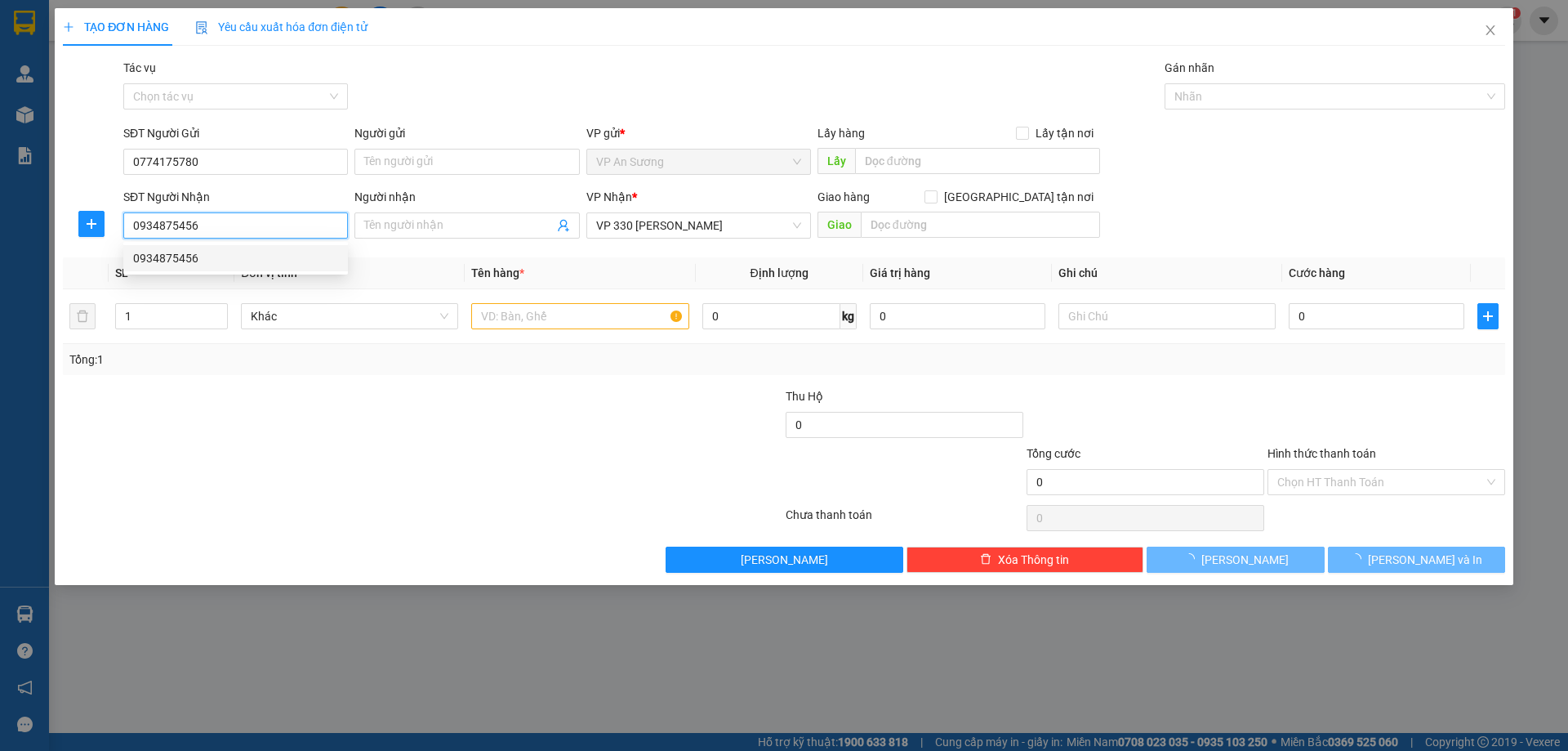
type input "250.000"
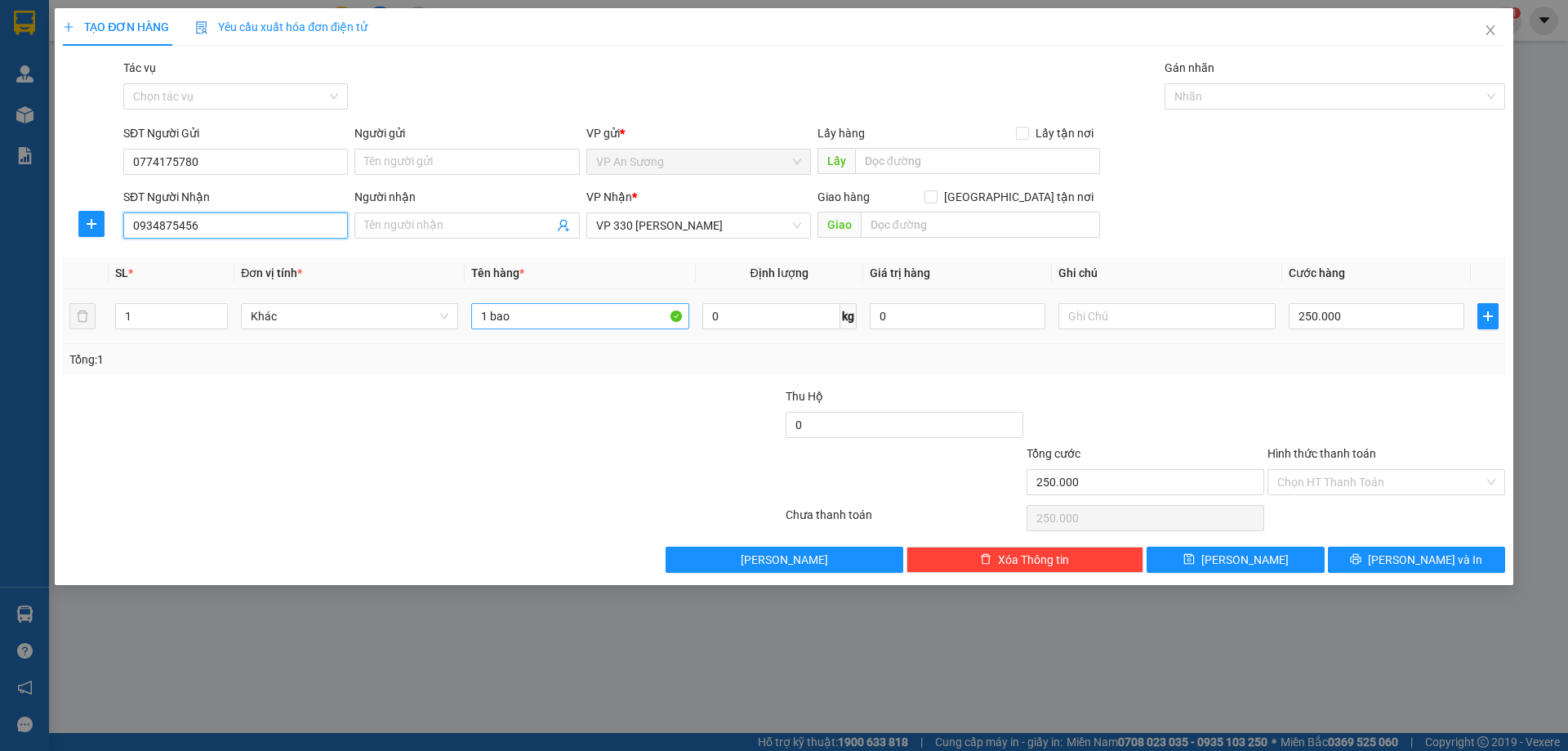
type input "0934875456"
click at [579, 322] on input "1 bao" at bounding box center [579, 316] width 217 height 27
type input "1 BAO TRẮNG"
click at [1397, 559] on button "[PERSON_NAME] và In" at bounding box center [1417, 559] width 177 height 27
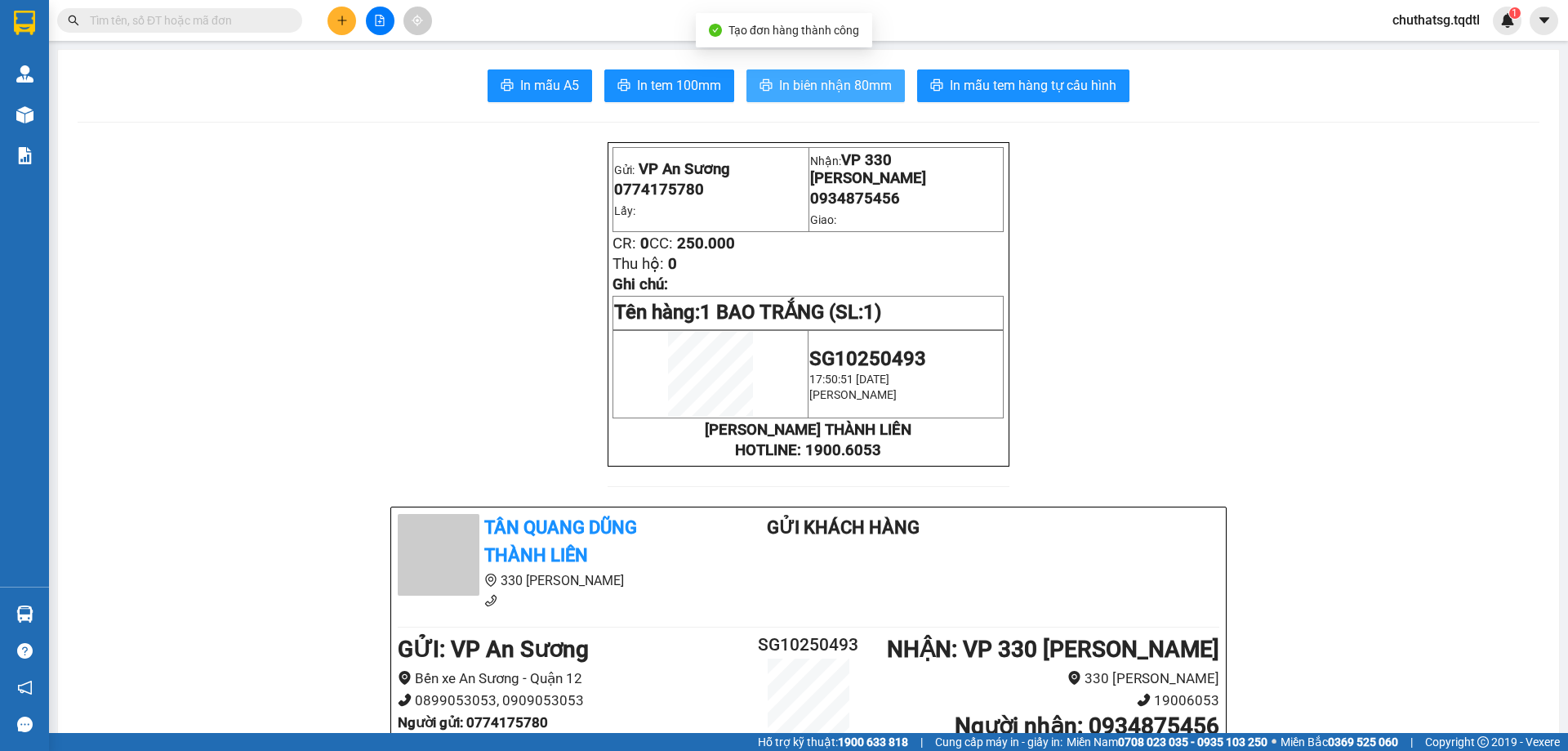
click at [833, 80] on span "In biên nhận 80mm" at bounding box center [835, 85] width 113 height 21
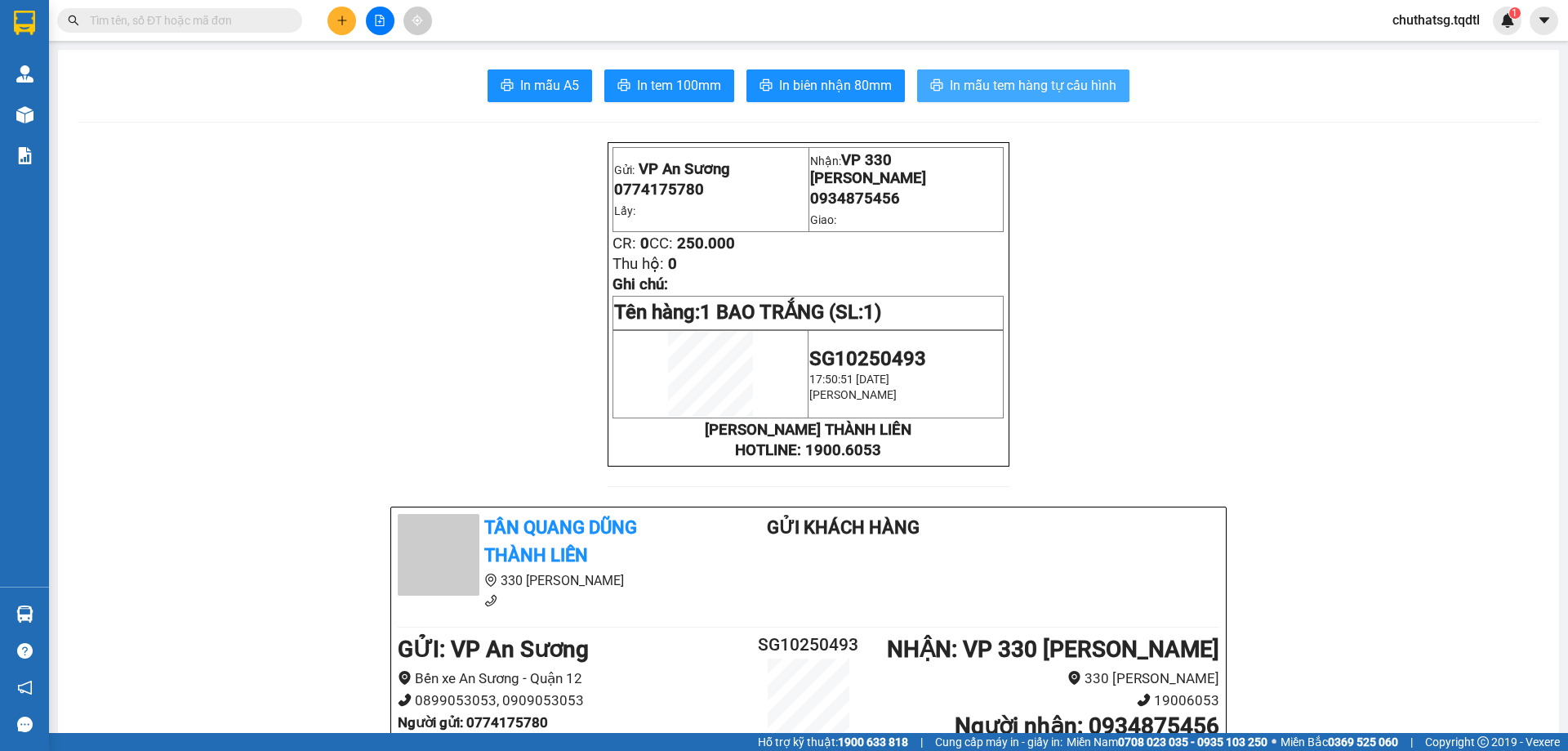
click at [984, 94] on span "In mẫu tem hàng tự cấu hình" at bounding box center [1032, 85] width 166 height 21
